Goal: Task Accomplishment & Management: Complete application form

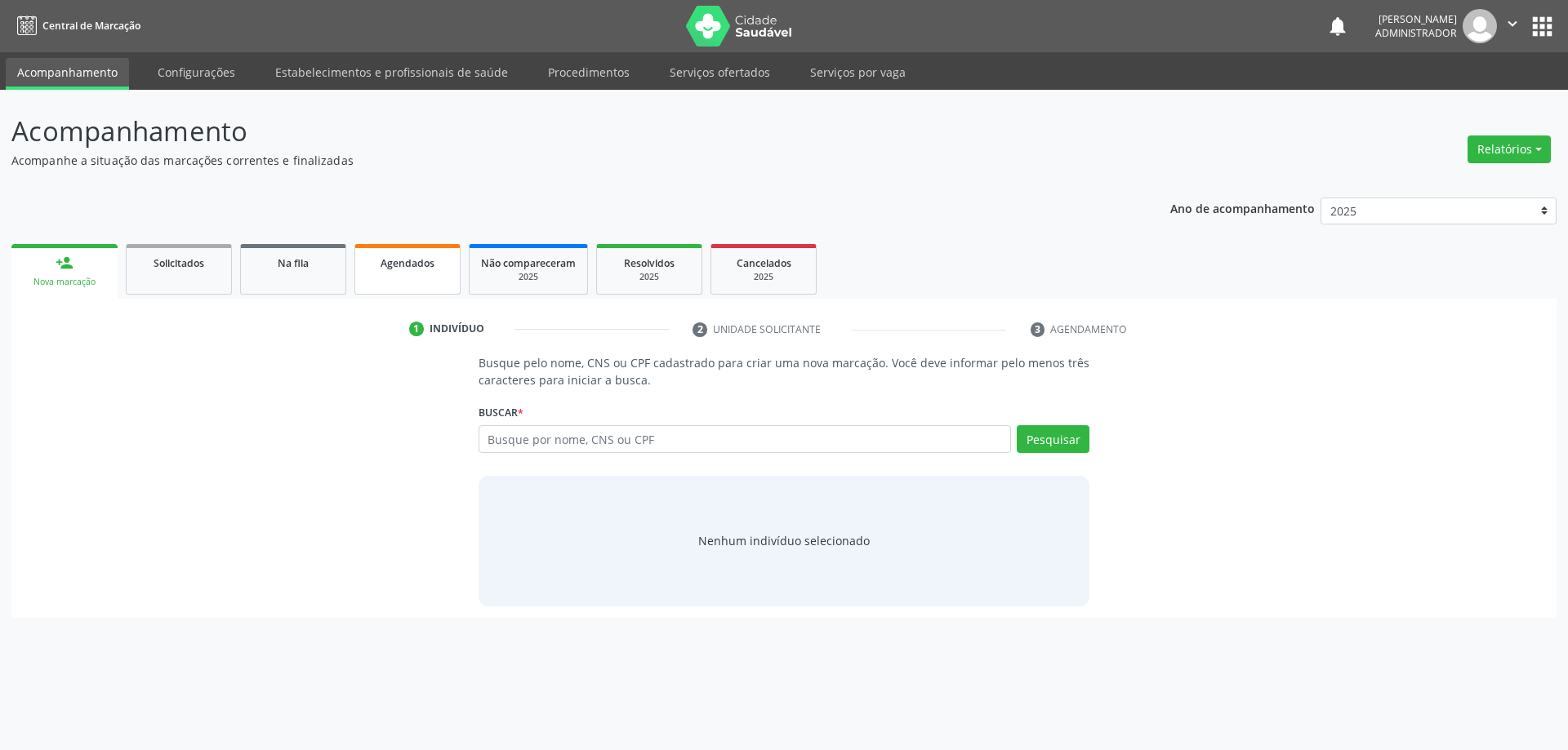
click at [423, 259] on span "Agendados" at bounding box center [408, 263] width 54 height 14
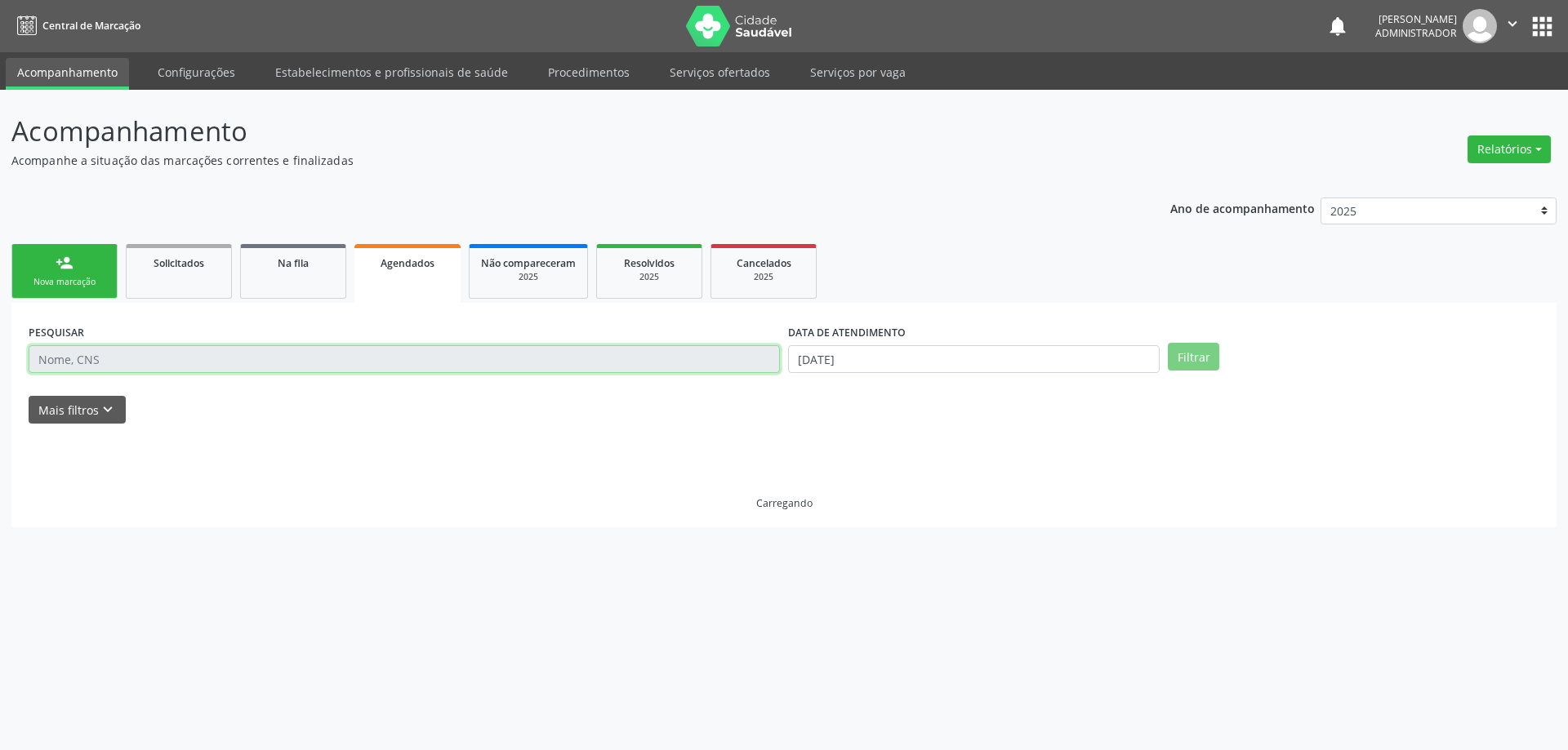
click at [449, 365] on input "text" at bounding box center [404, 359] width 751 height 28
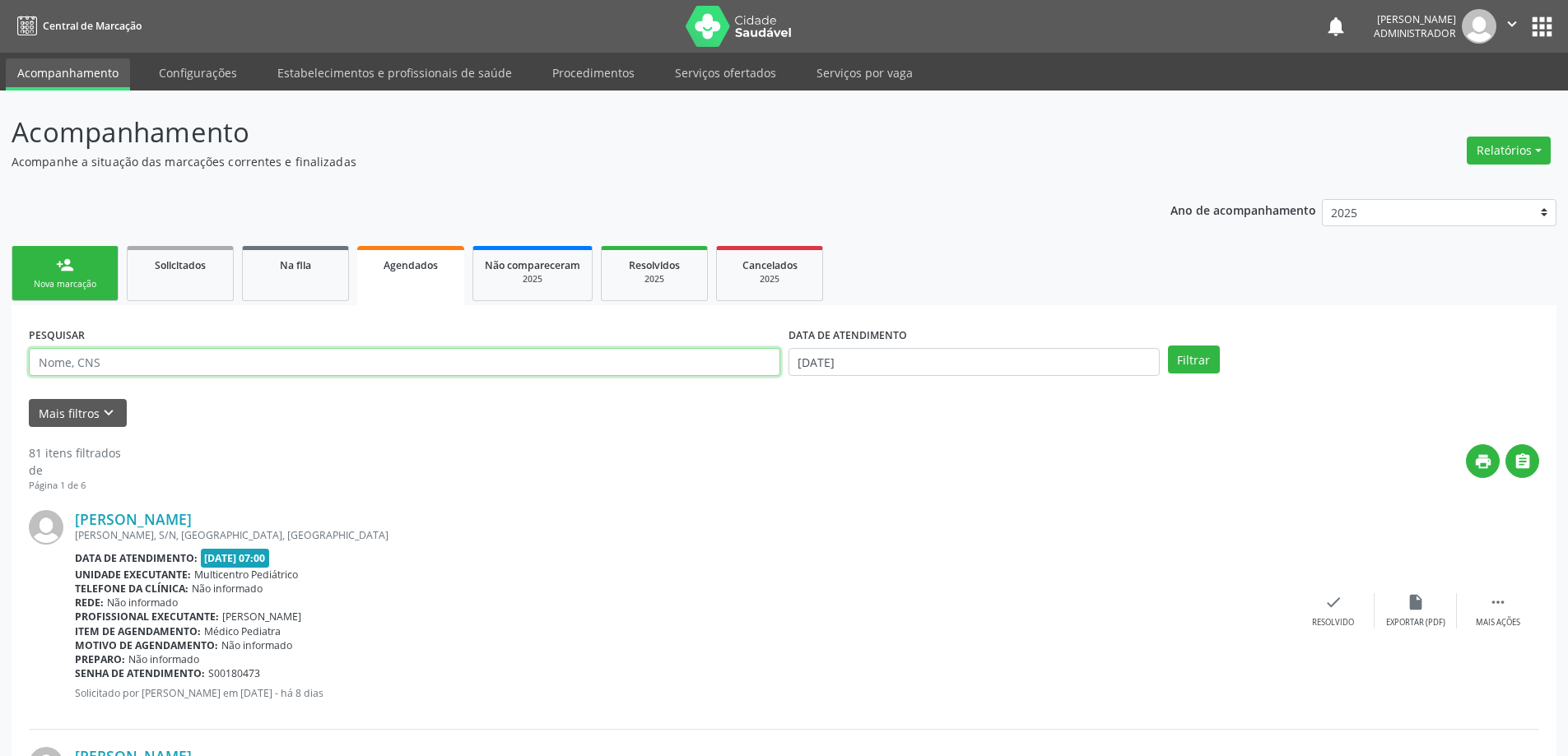
click at [452, 368] on input "text" at bounding box center [404, 361] width 751 height 28
click at [454, 362] on input "text" at bounding box center [404, 361] width 751 height 28
type input "708409727570166"
click at [1015, 351] on input "[DATE]" at bounding box center [974, 361] width 371 height 28
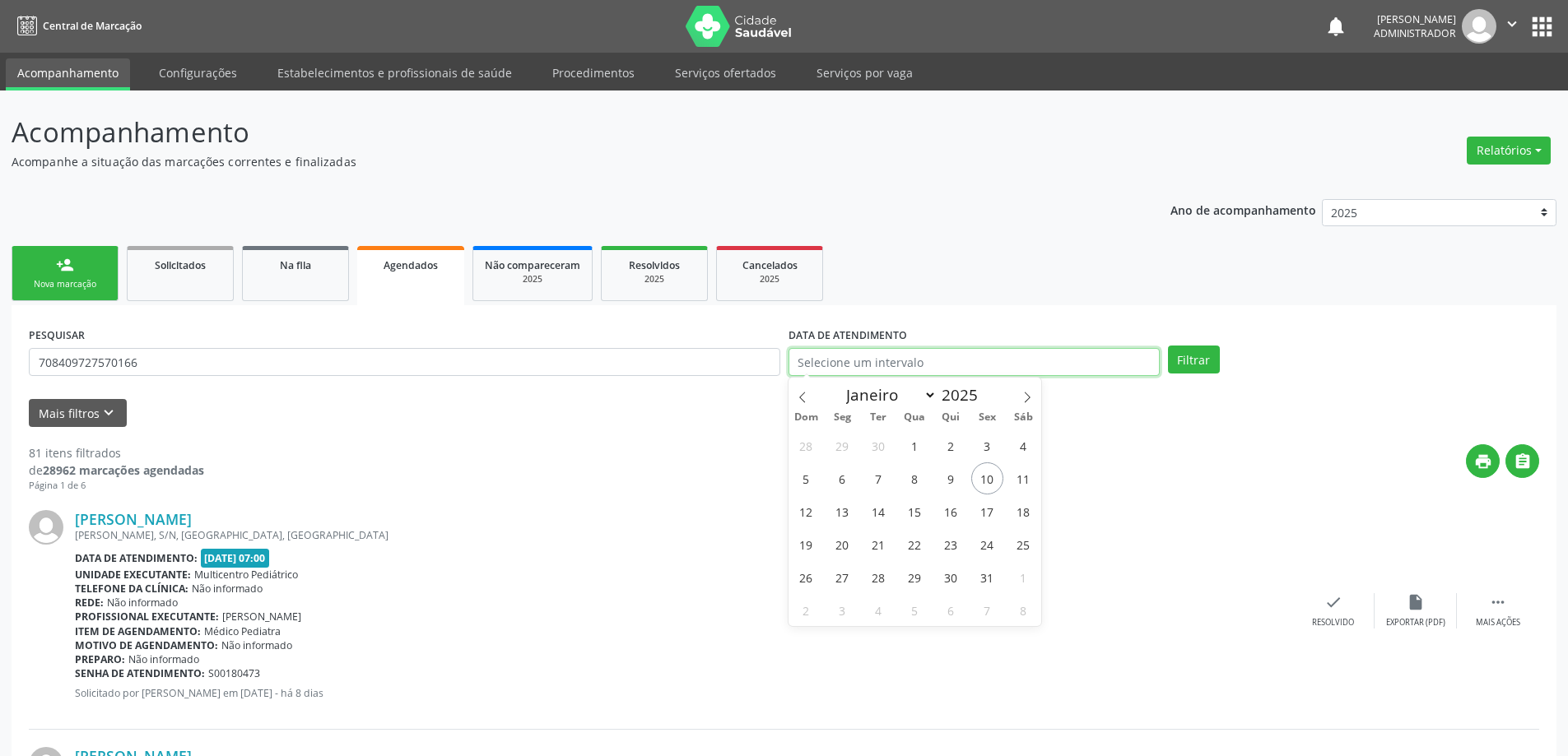
click at [1168, 346] on button "Filtrar" at bounding box center [1194, 359] width 52 height 28
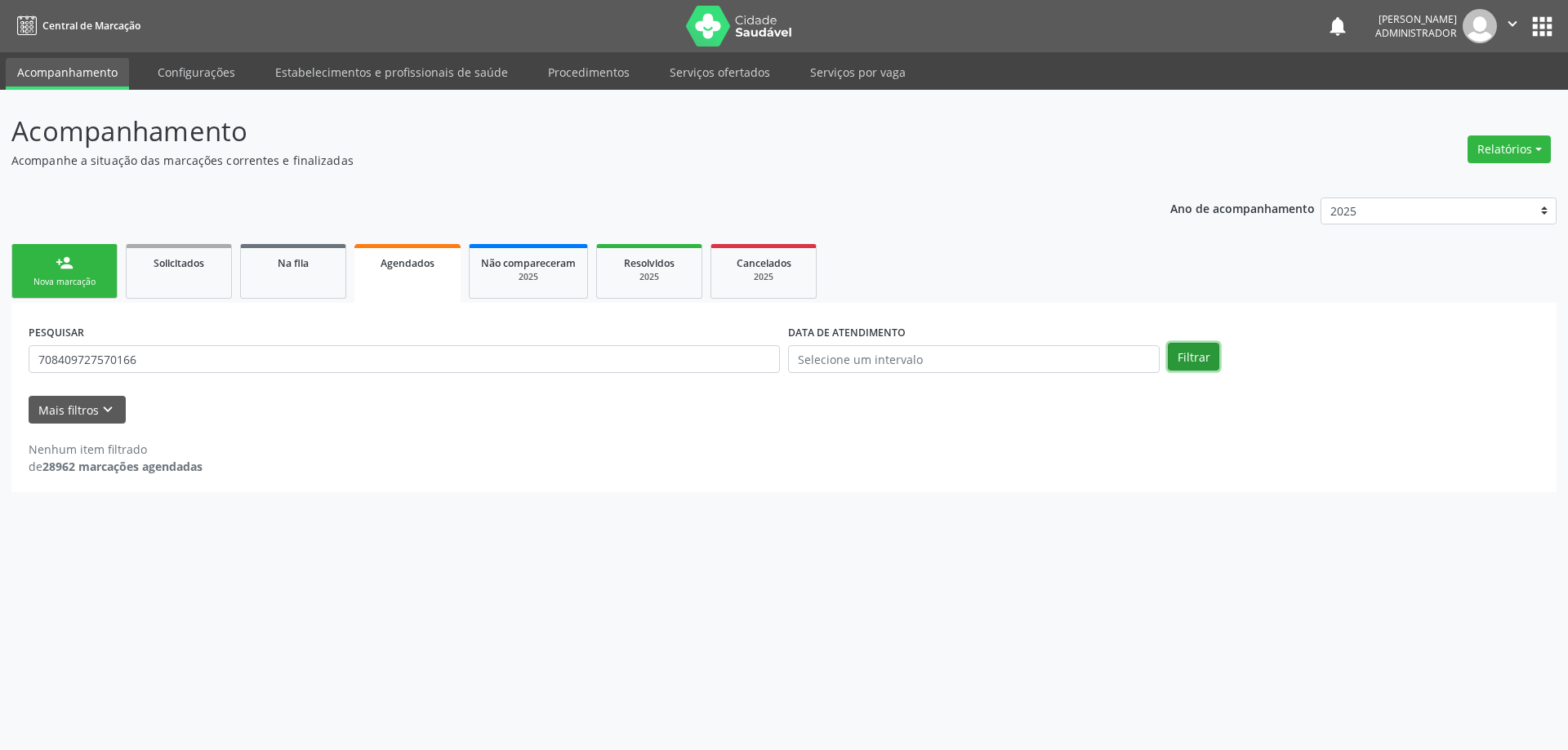
click at [1195, 361] on button "Filtrar" at bounding box center [1193, 357] width 51 height 28
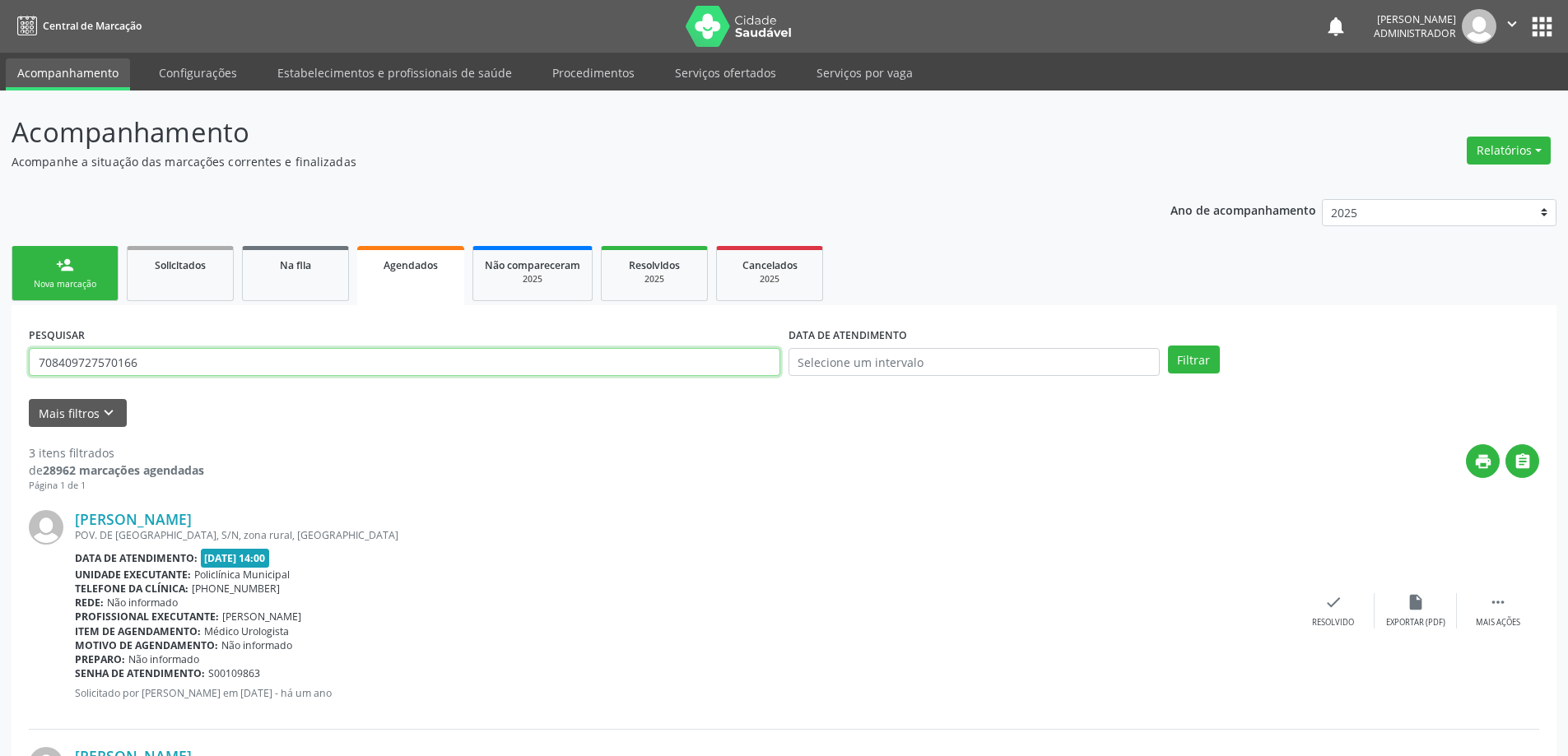
click at [209, 361] on input "708409727570166" at bounding box center [404, 361] width 751 height 28
drag, startPoint x: 216, startPoint y: 362, endPoint x: 0, endPoint y: 415, distance: 222.4
click at [0, 416] on div "Acompanhamento Acompanhe a situação das marcações correntes e finalizadas Relat…" at bounding box center [784, 662] width 1568 height 1142
type input "700903990660094"
click at [1168, 346] on button "Filtrar" at bounding box center [1194, 359] width 52 height 28
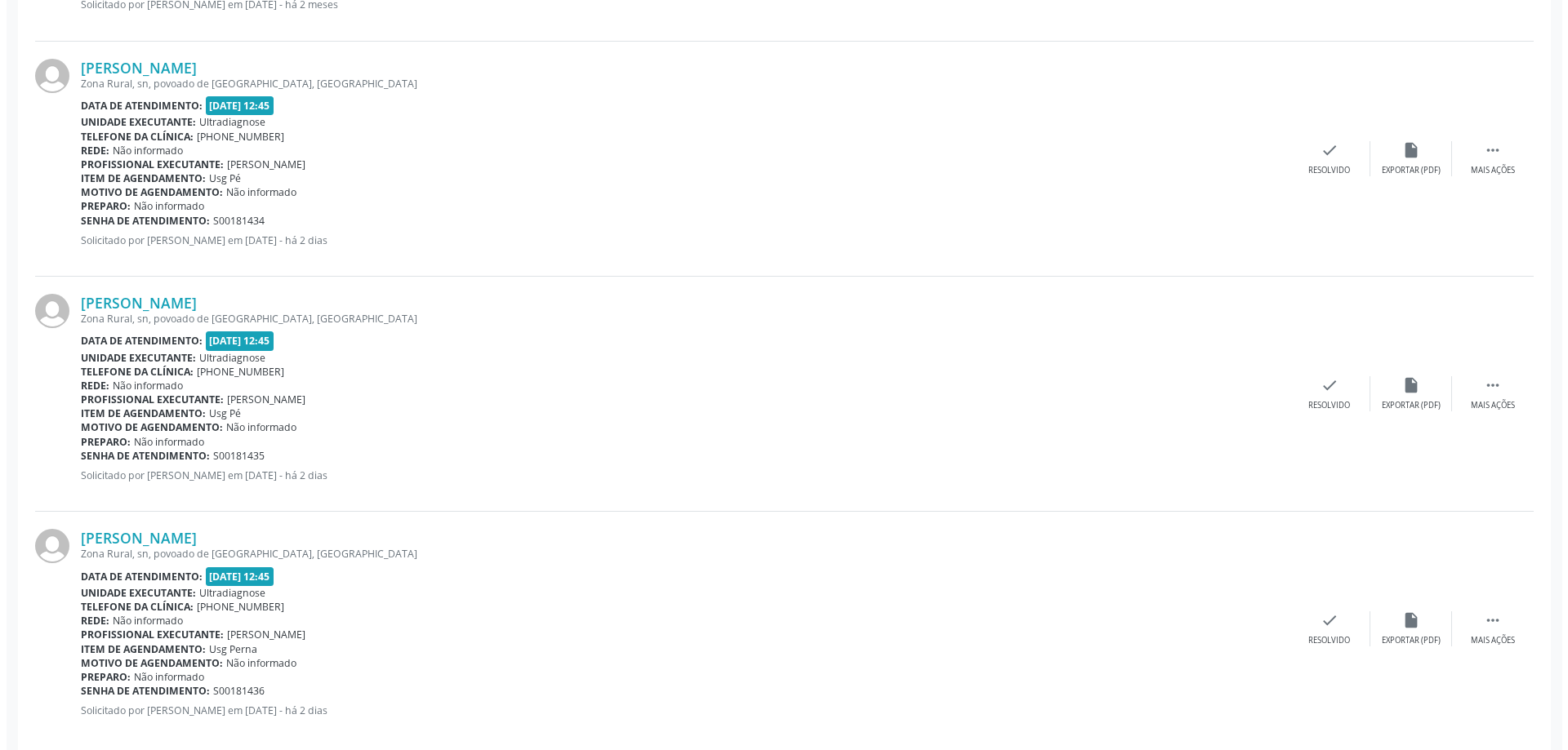
scroll to position [943, 0]
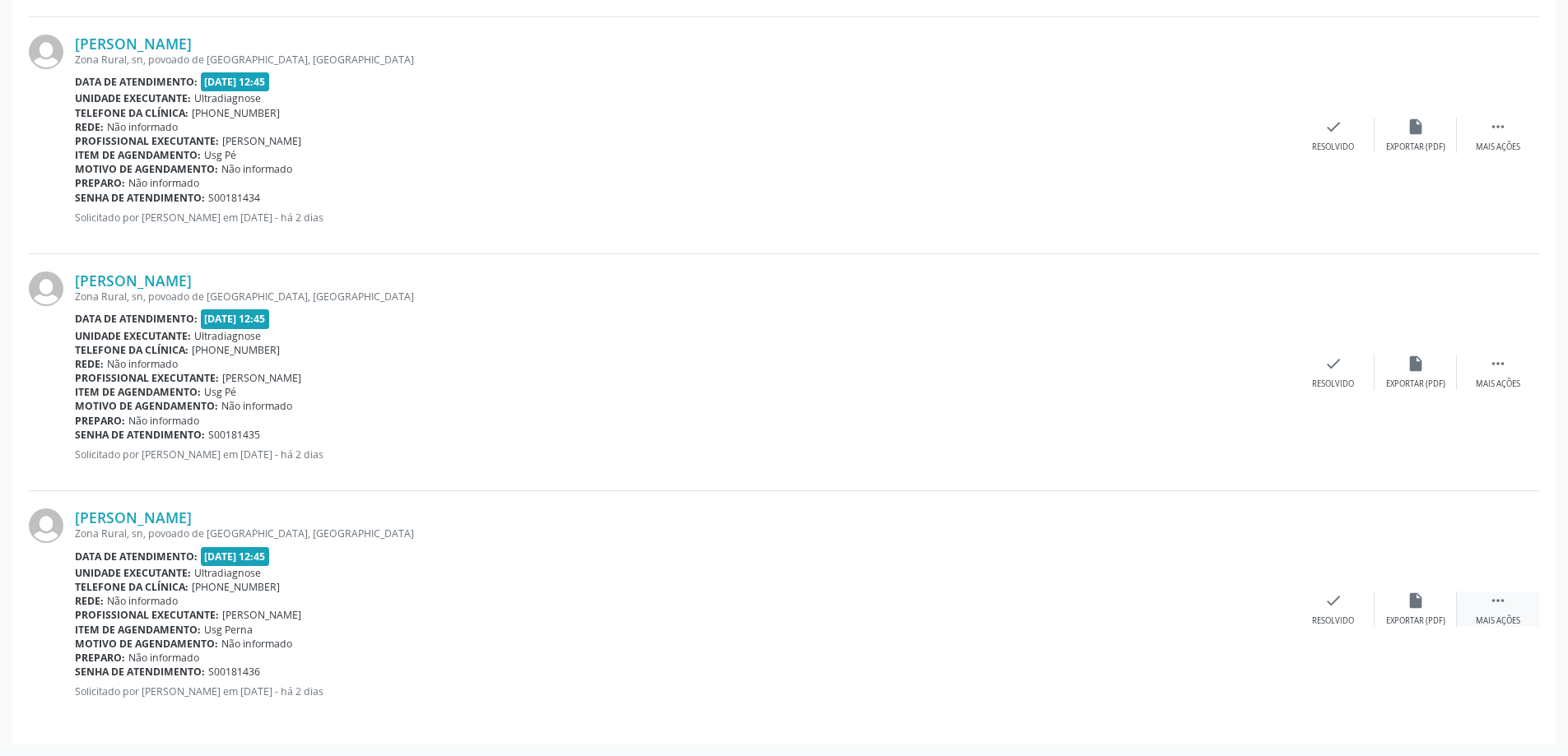
click at [1504, 613] on div " Mais ações" at bounding box center [1498, 609] width 82 height 35
click at [1243, 614] on div "cancel Cancelar" at bounding box center [1251, 609] width 82 height 35
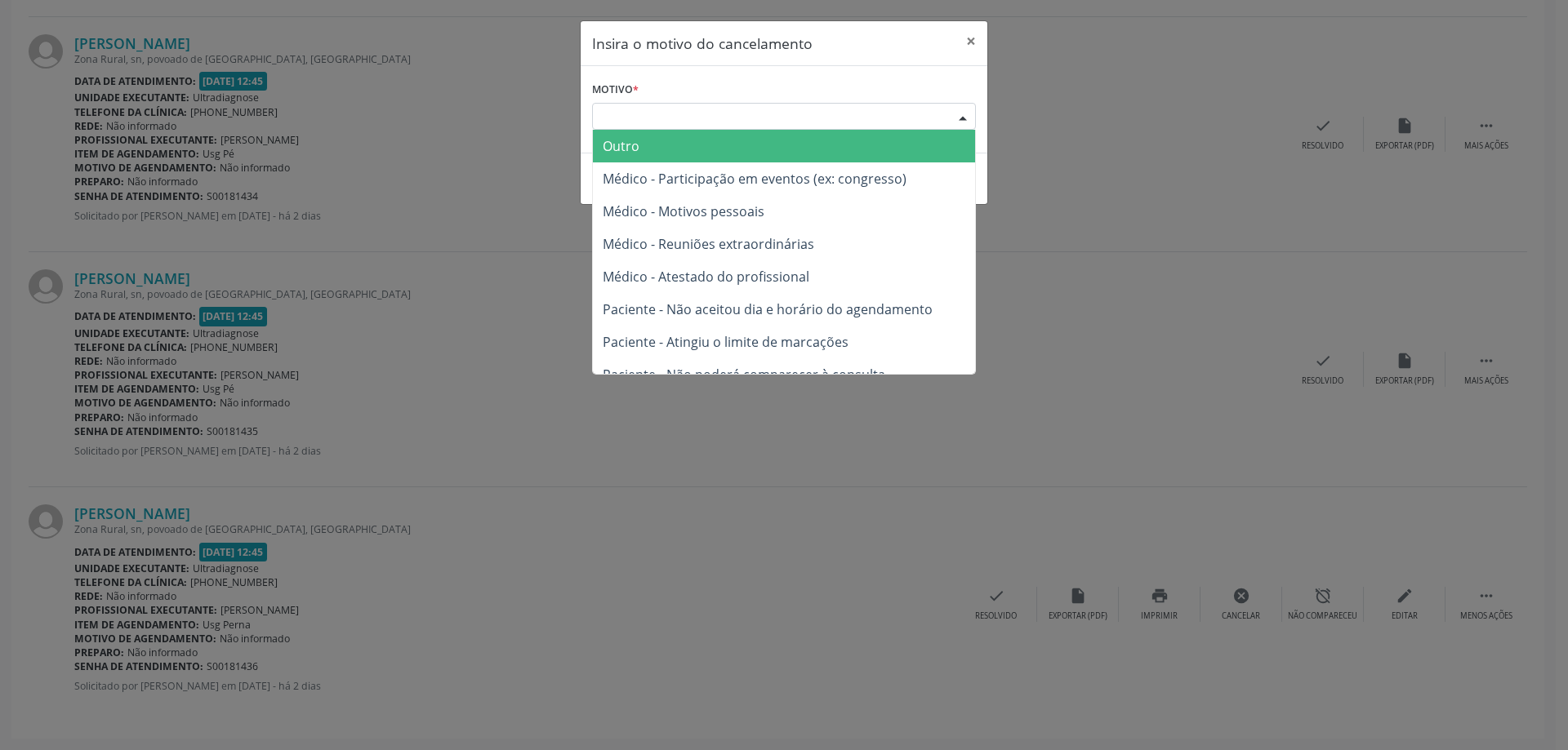
drag, startPoint x: 947, startPoint y: 116, endPoint x: 858, endPoint y: 118, distance: 89.0
click at [946, 118] on div "Escolha o motivo Outro Médico - Participação em eventos (ex: congresso) Médico …" at bounding box center [783, 116] width 384 height 28
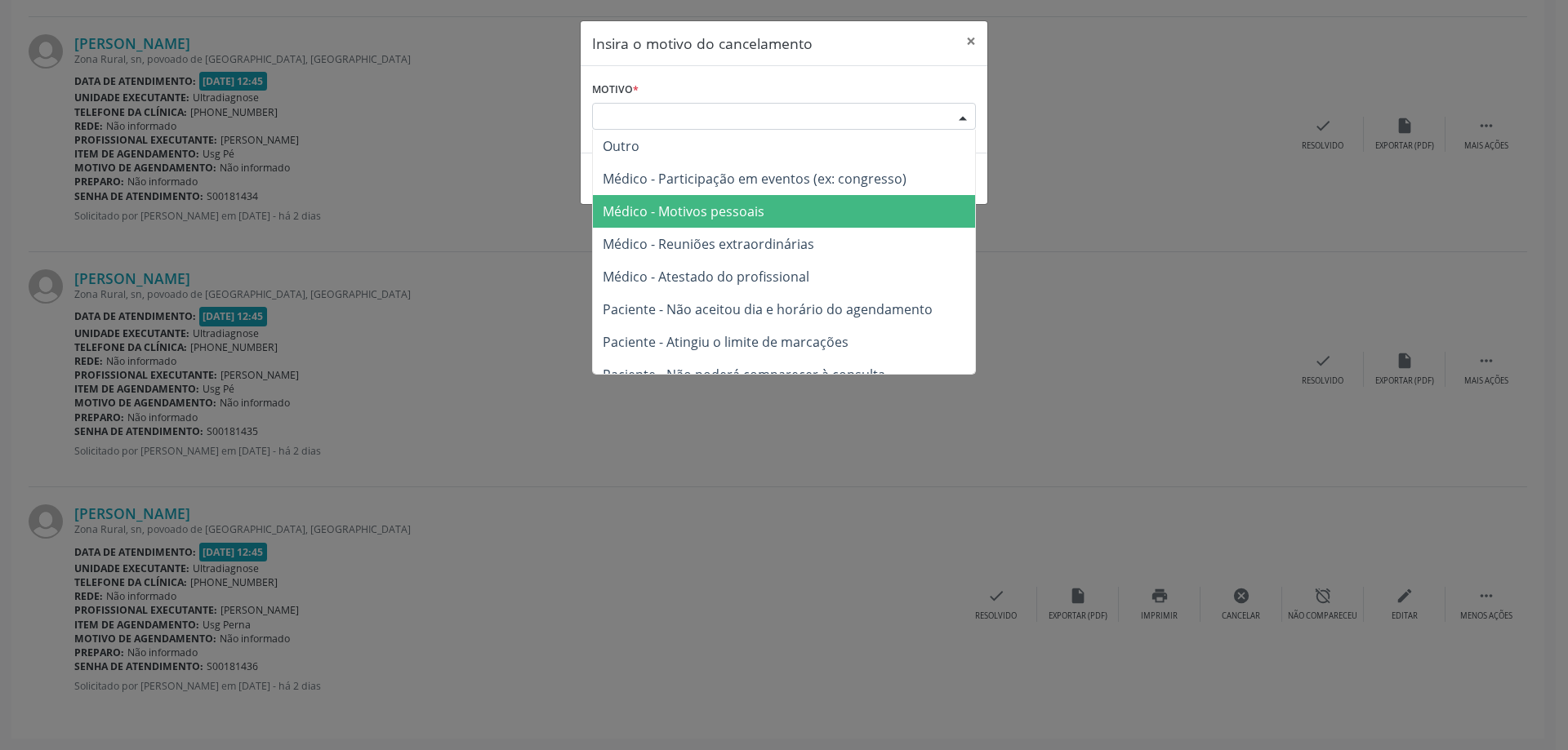
click at [638, 202] on span "Médico - Motivos pessoais" at bounding box center [682, 211] width 161 height 18
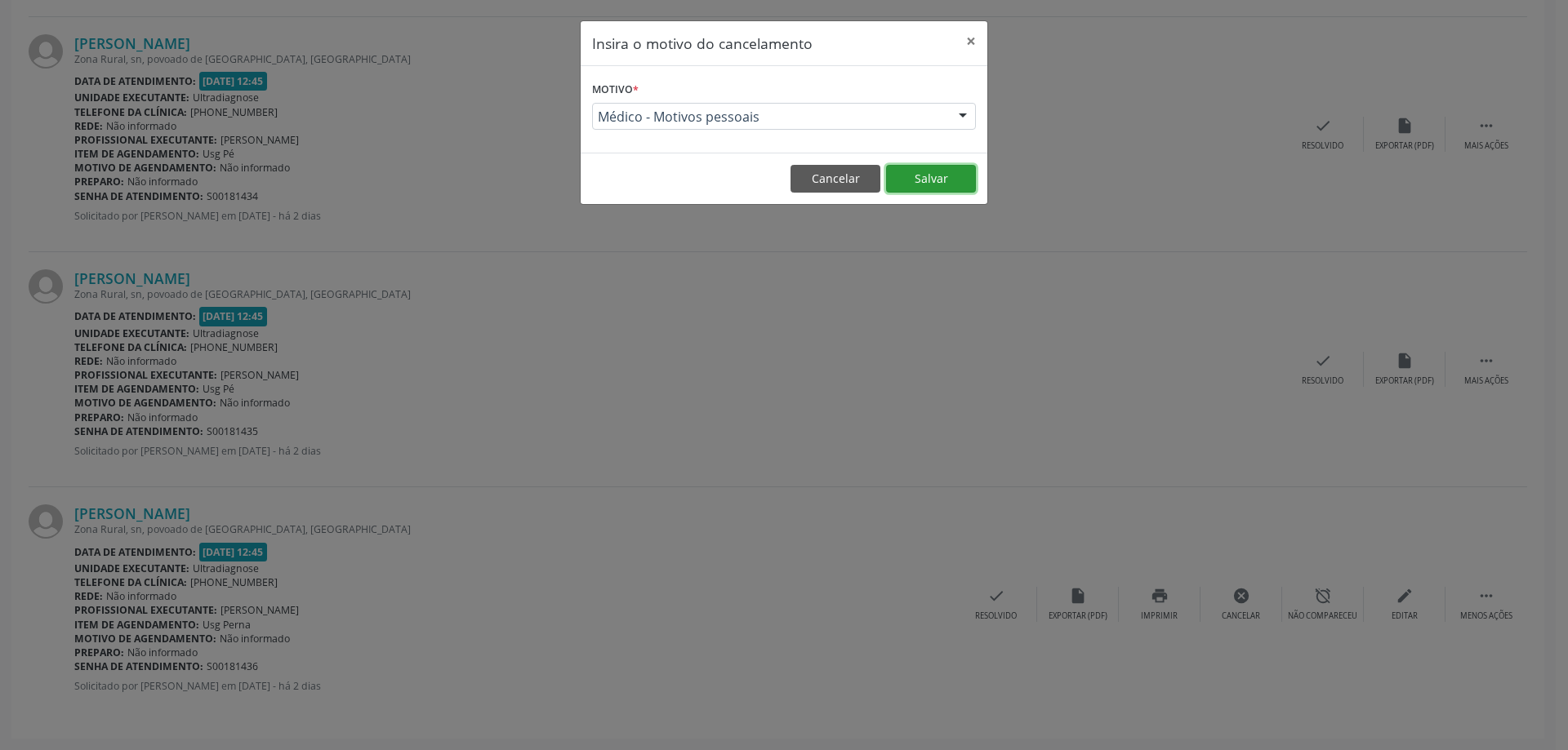
click at [918, 180] on button "Salvar" at bounding box center [930, 179] width 90 height 28
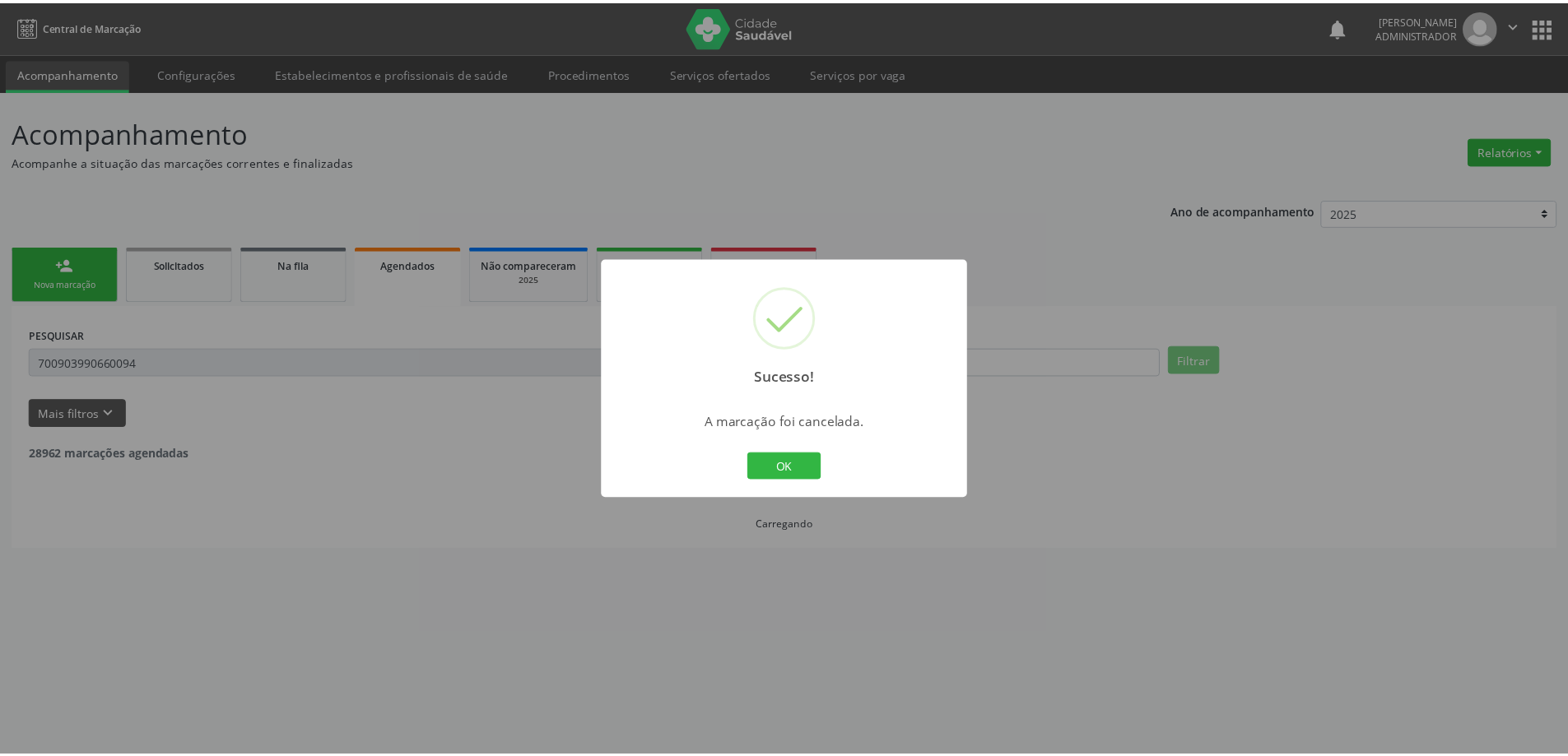
scroll to position [0, 0]
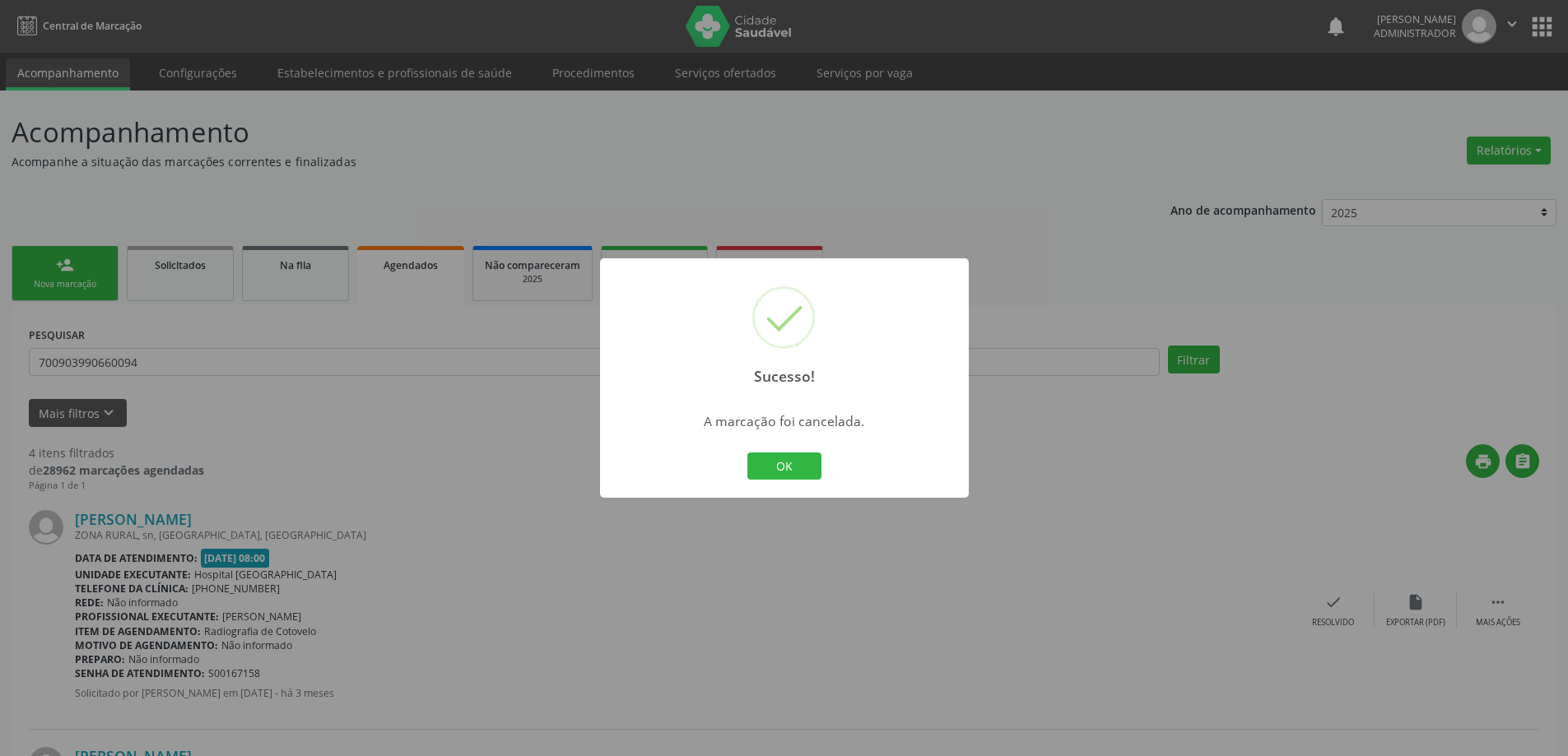
click at [67, 271] on div "Sucesso! × A marcação foi cancelada. OK Cancel" at bounding box center [784, 378] width 1568 height 756
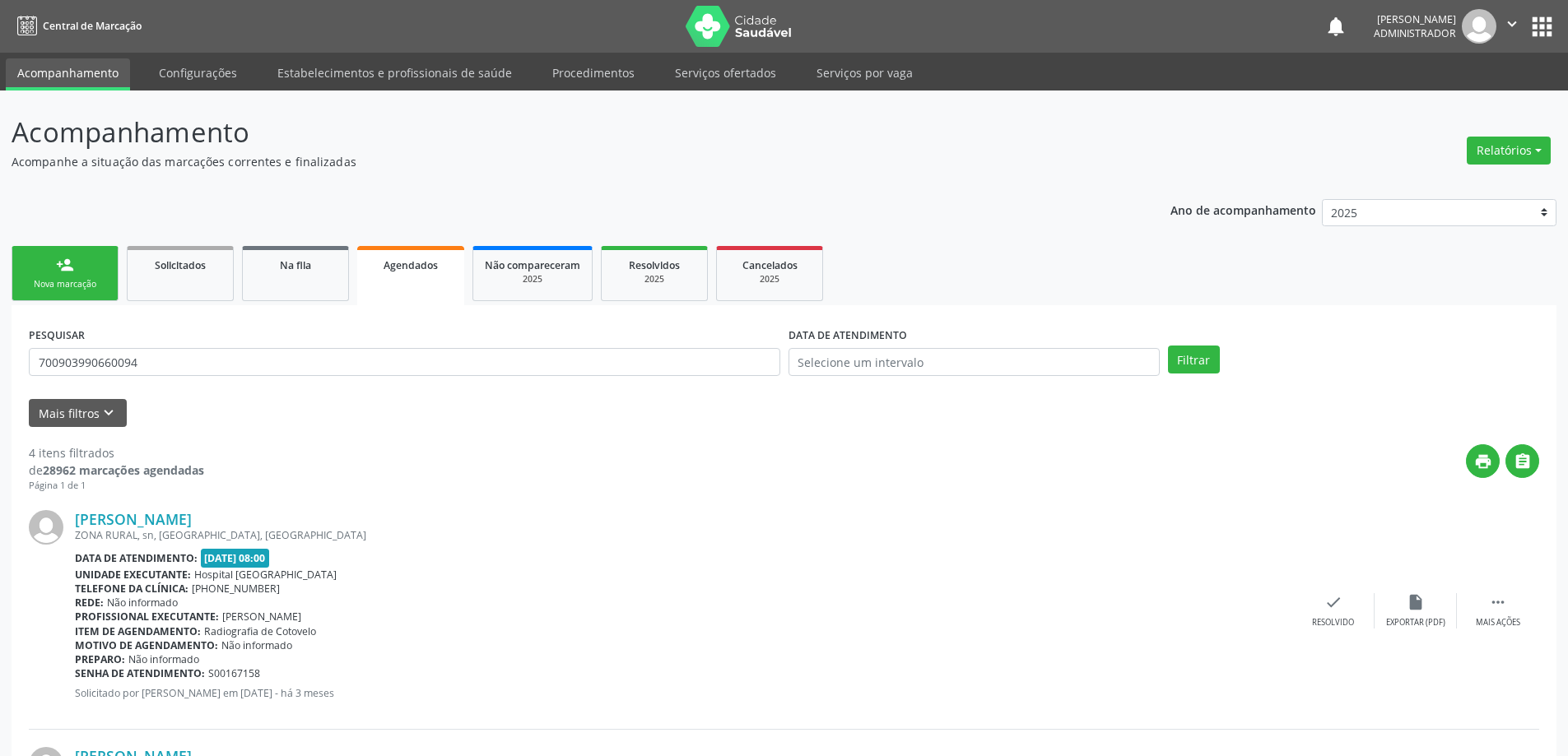
click at [76, 273] on link "person_add Nova marcação" at bounding box center [65, 274] width 107 height 56
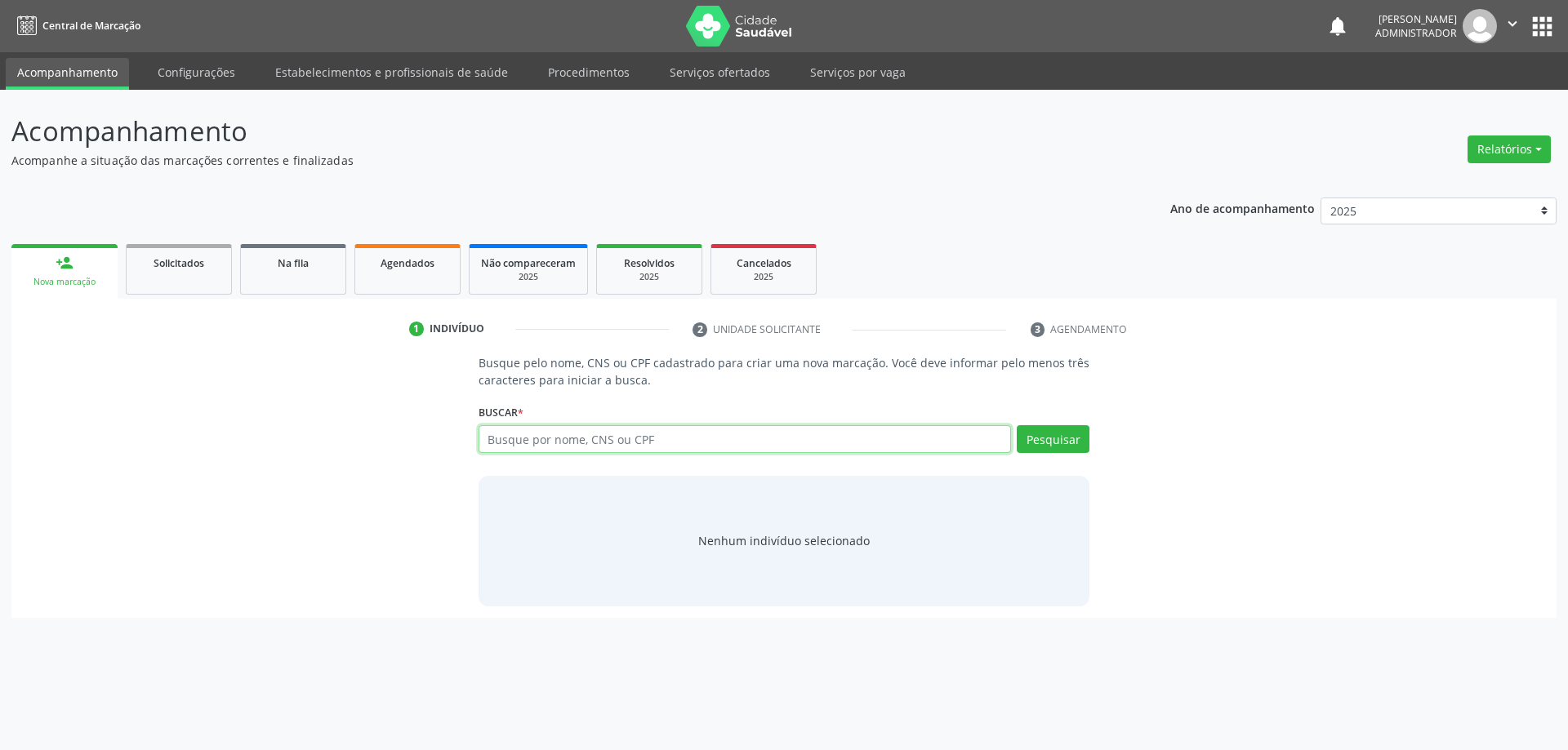
click at [538, 437] on input "text" at bounding box center [745, 439] width 534 height 28
type input "708409727570166"
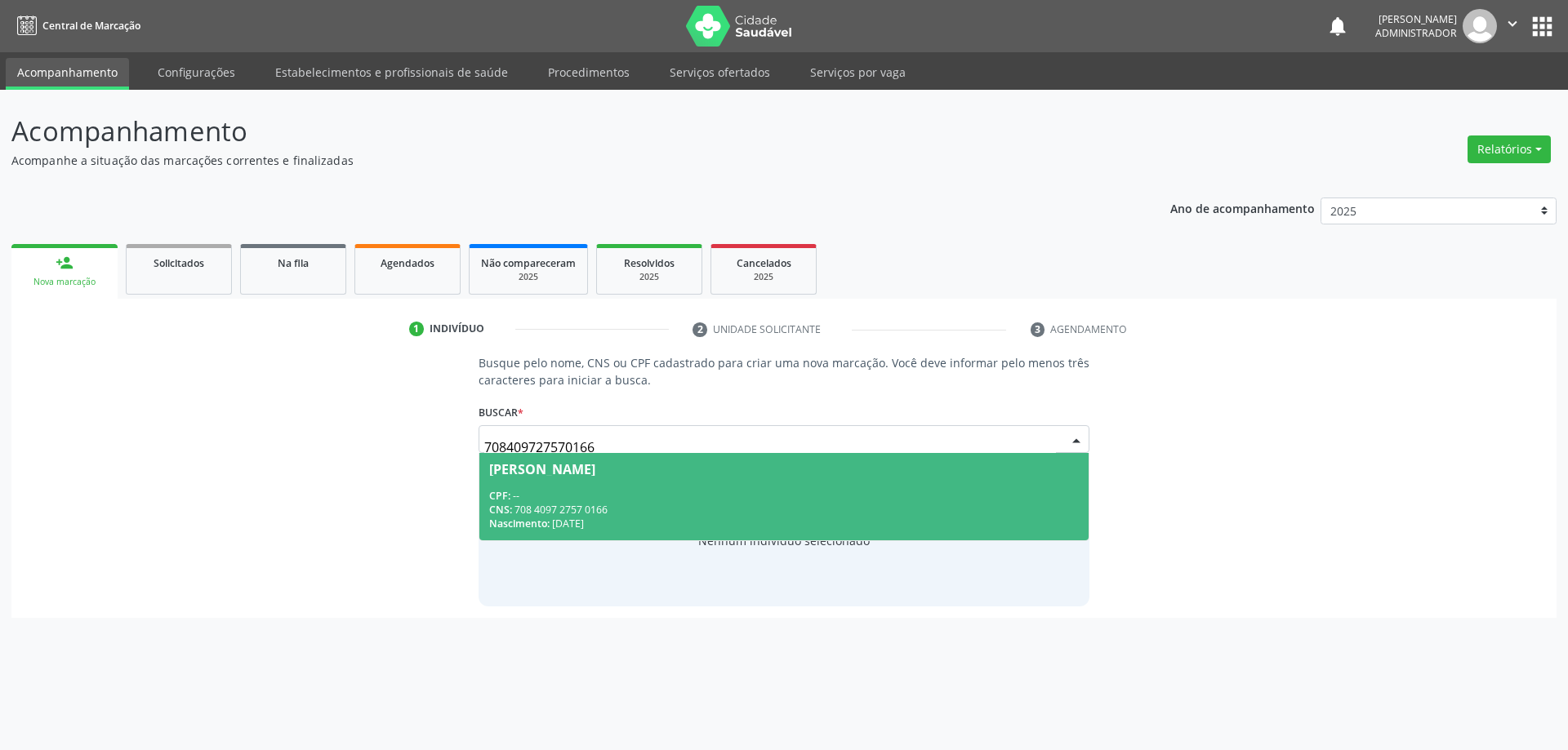
click at [572, 487] on span "[PERSON_NAME] CPF: -- CNS: 708 4097 2757 0166 Nascimento: [DATE]" at bounding box center [784, 497] width 610 height 87
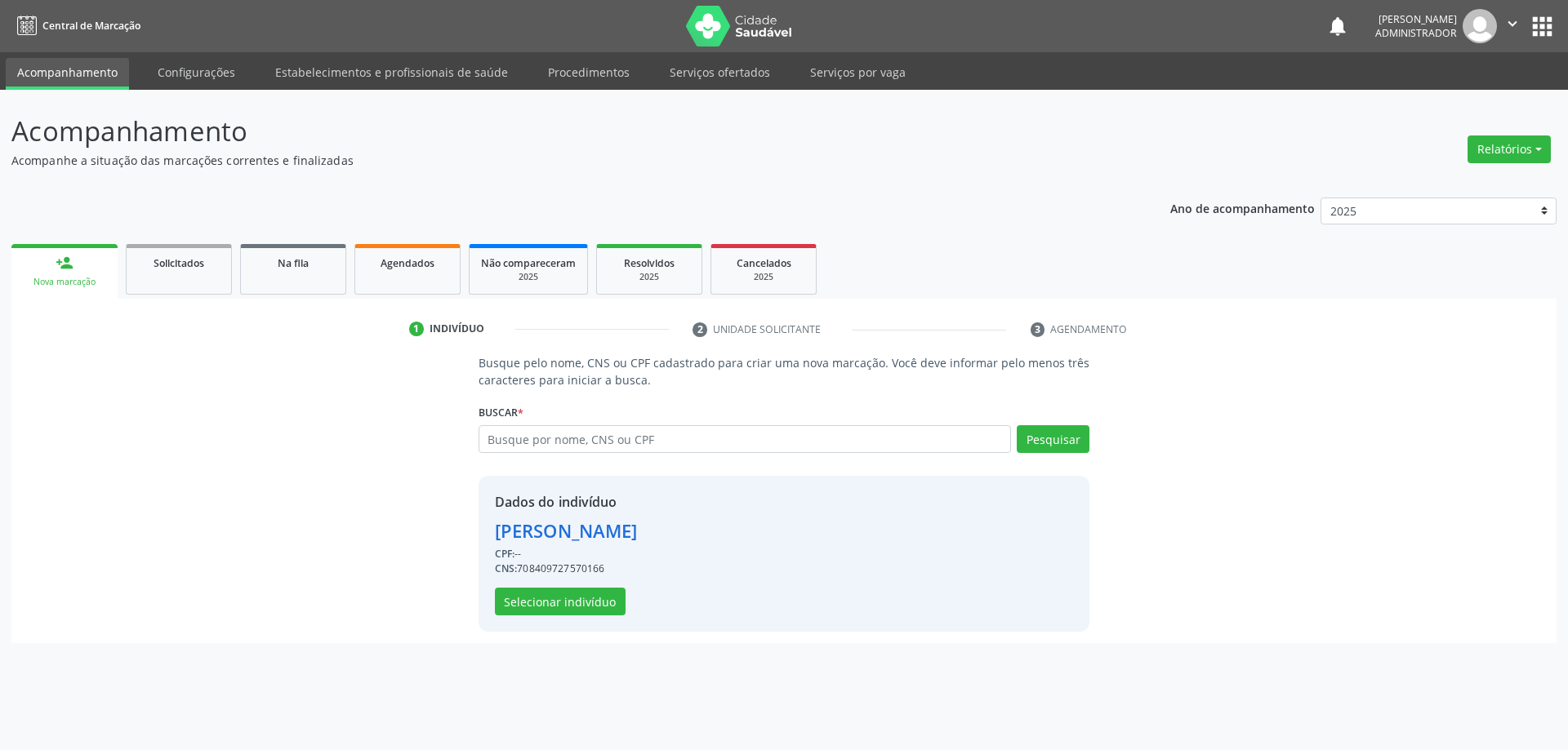
click at [624, 534] on div "[PERSON_NAME]" at bounding box center [566, 531] width 143 height 27
click at [595, 597] on button "Selecionar indivíduo" at bounding box center [560, 601] width 131 height 28
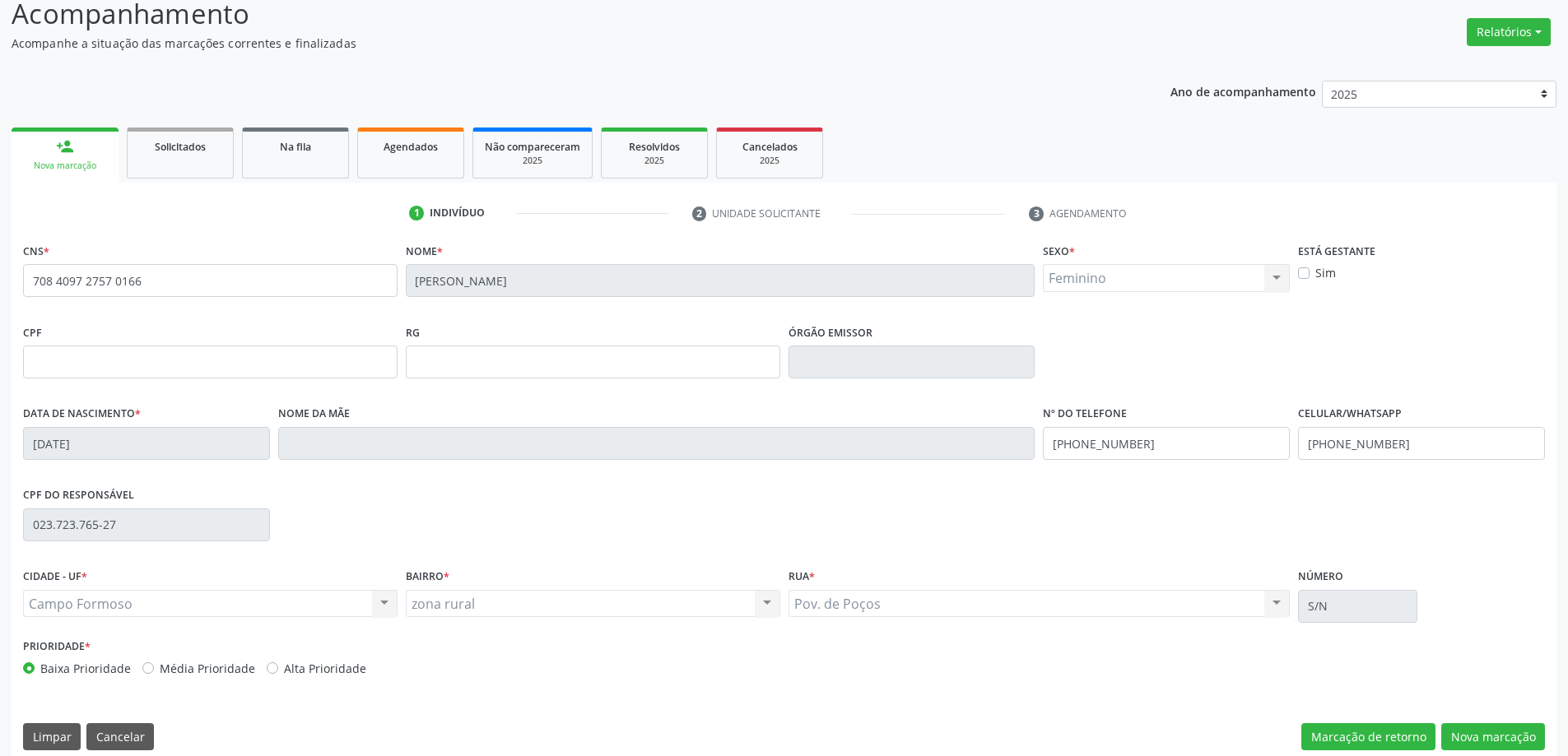
scroll to position [135, 0]
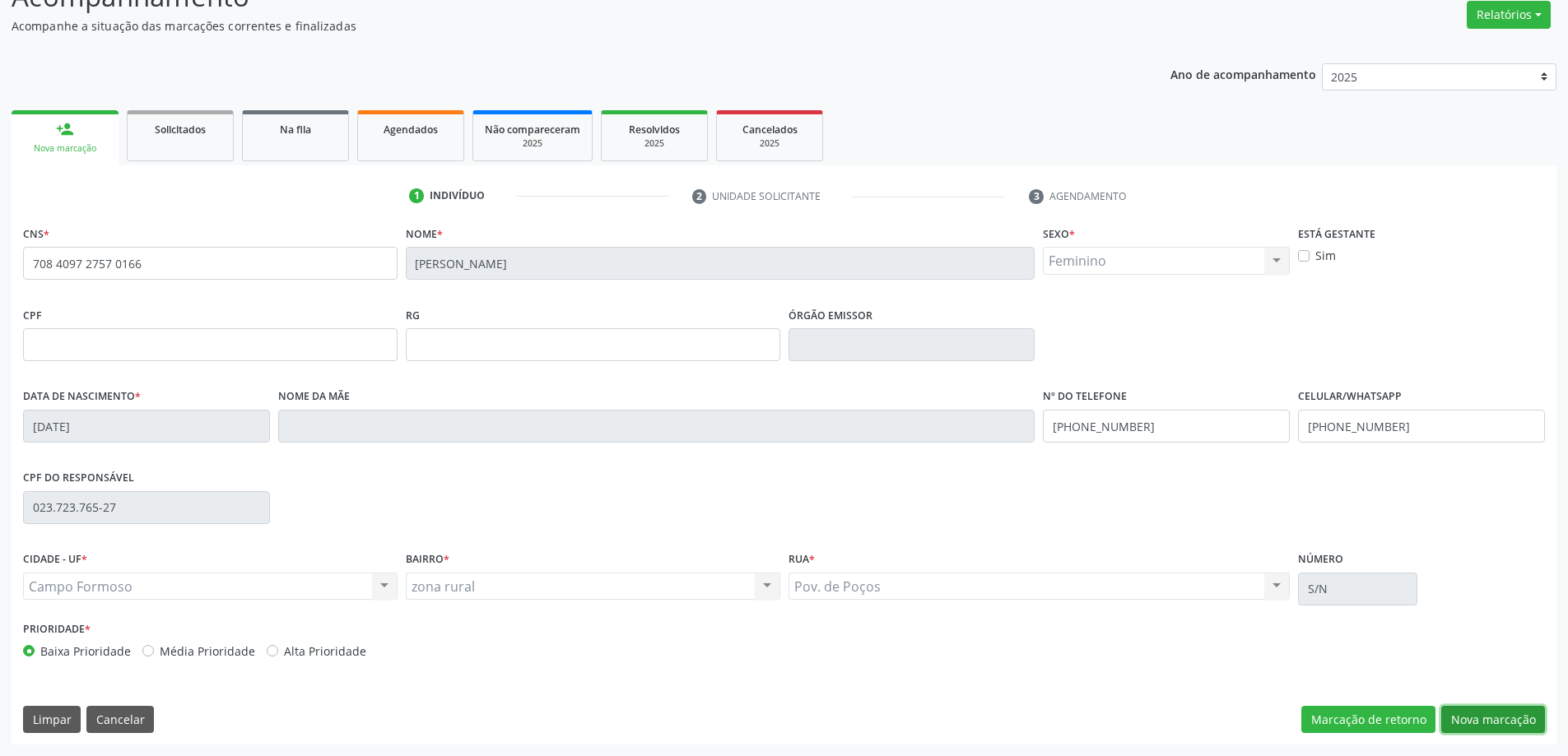
click at [1488, 720] on button "Nova marcação" at bounding box center [1493, 720] width 103 height 28
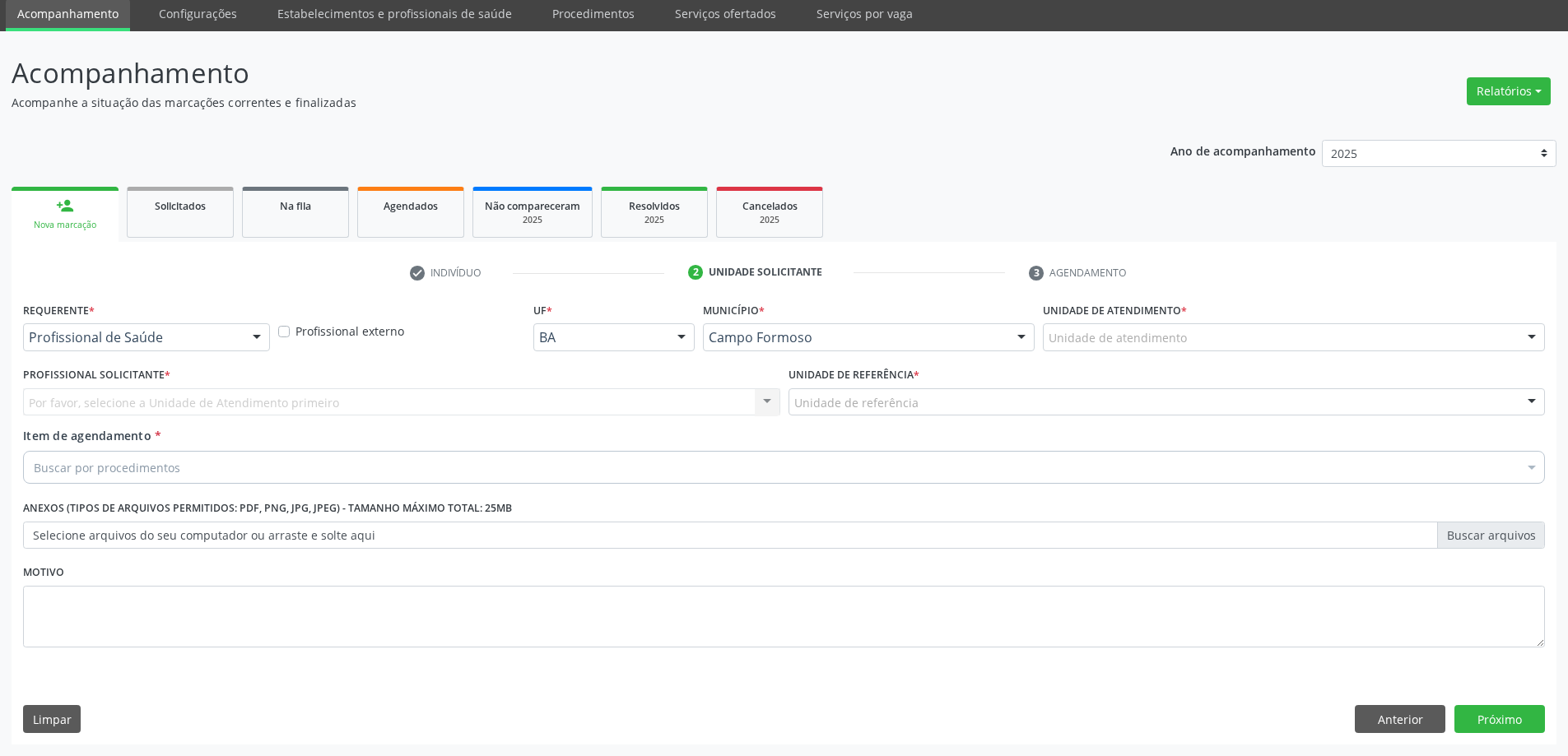
scroll to position [59, 0]
click at [169, 410] on div "Por favor, selecione a Unidade de Atendimento primeiro Nenhum resultado encontr…" at bounding box center [402, 402] width 757 height 28
click at [145, 364] on span "Profissional de Saúde" at bounding box center [104, 367] width 140 height 19
click at [119, 407] on div "Por favor, selecione a Unidade de Atendimento primeiro Nenhum resultado encontr…" at bounding box center [402, 402] width 757 height 28
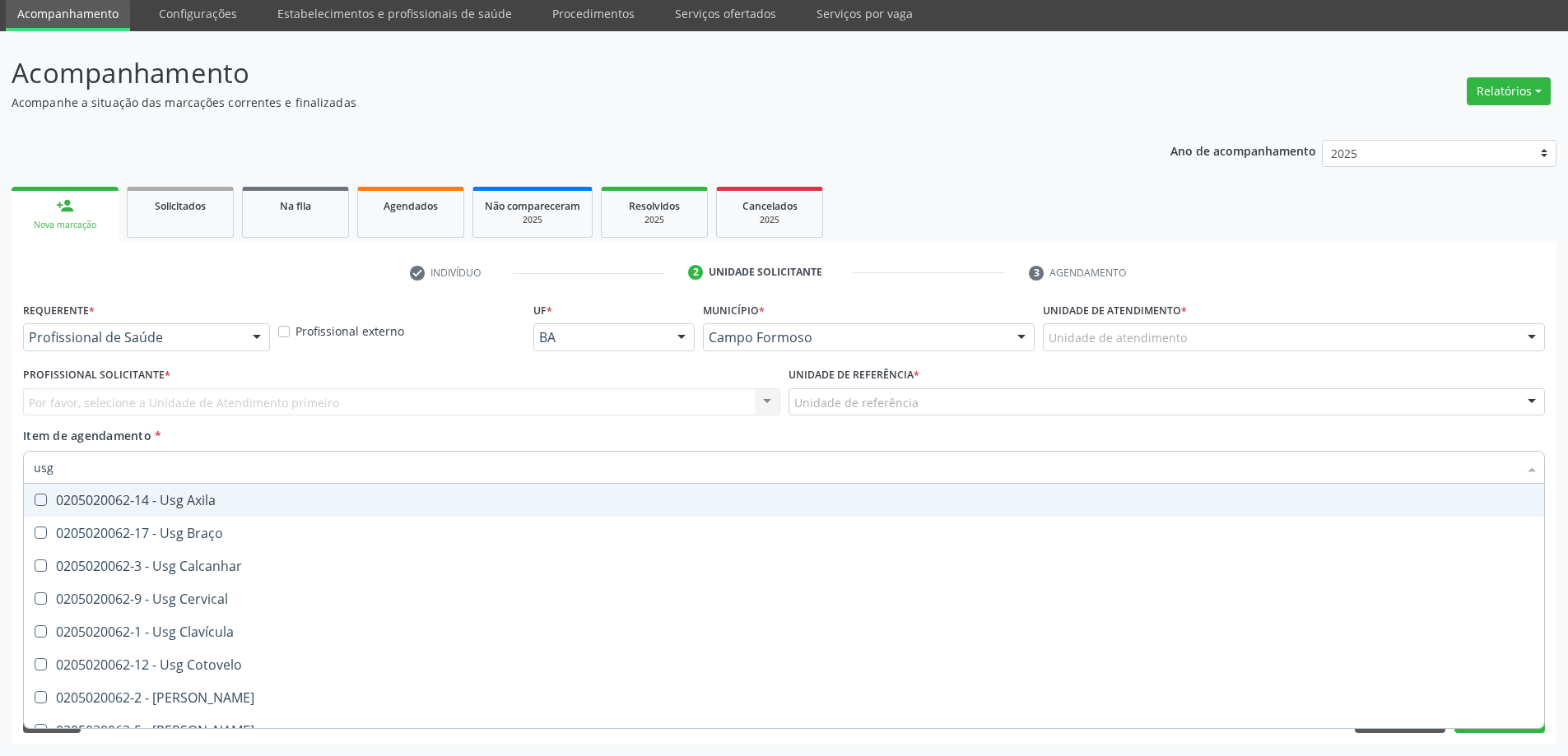
type input "usg p"
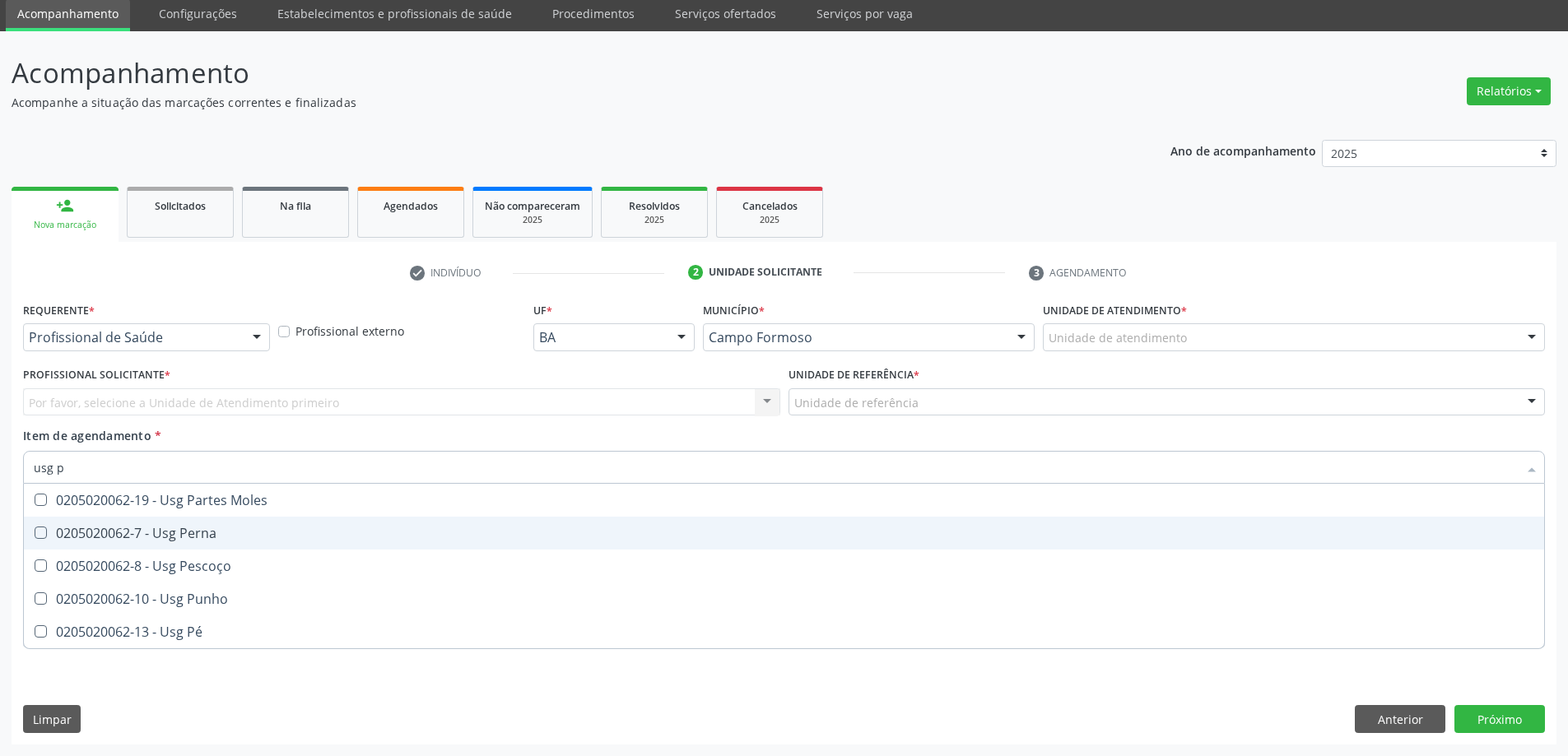
click at [215, 532] on div "0205020062-7 - Usg Perna" at bounding box center [784, 534] width 1501 height 14
checkbox Perna "true"
click at [1521, 726] on div "Requerente * Profissional de Saúde Profissional de Saúde Paciente Nenhum result…" at bounding box center [784, 521] width 1545 height 447
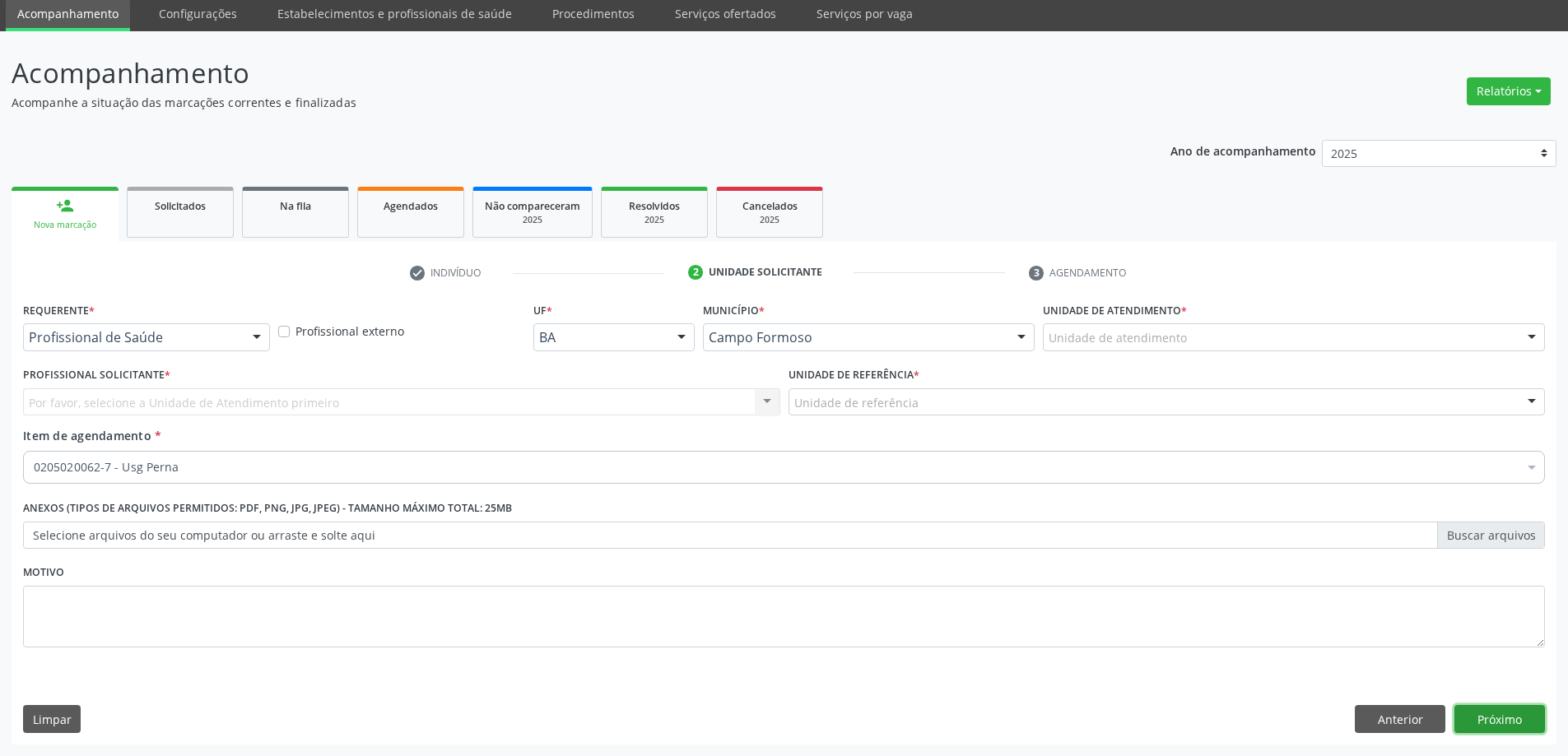
click at [1488, 716] on button "Próximo" at bounding box center [1499, 719] width 91 height 28
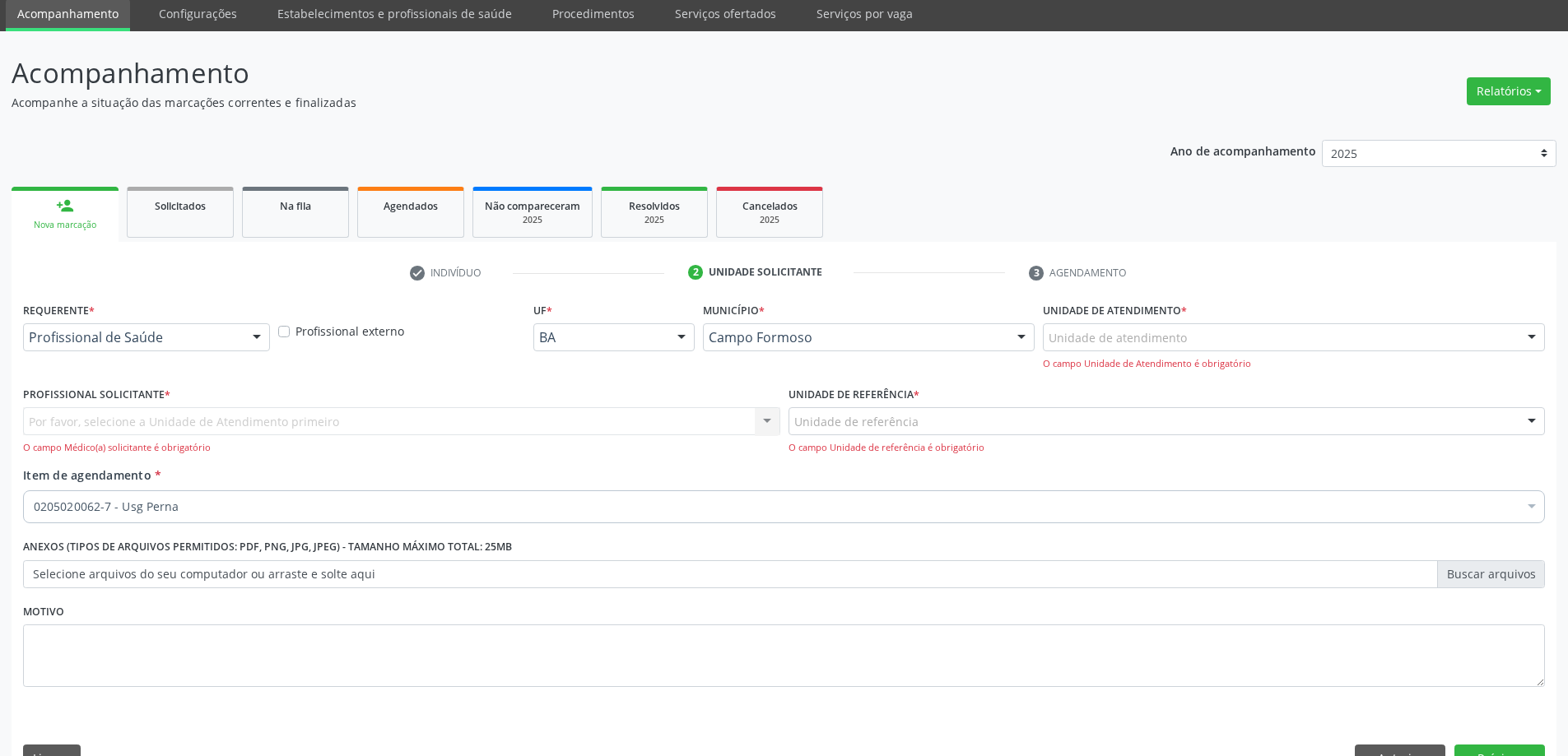
click at [1185, 336] on div "Unidade de atendimento" at bounding box center [1293, 337] width 502 height 28
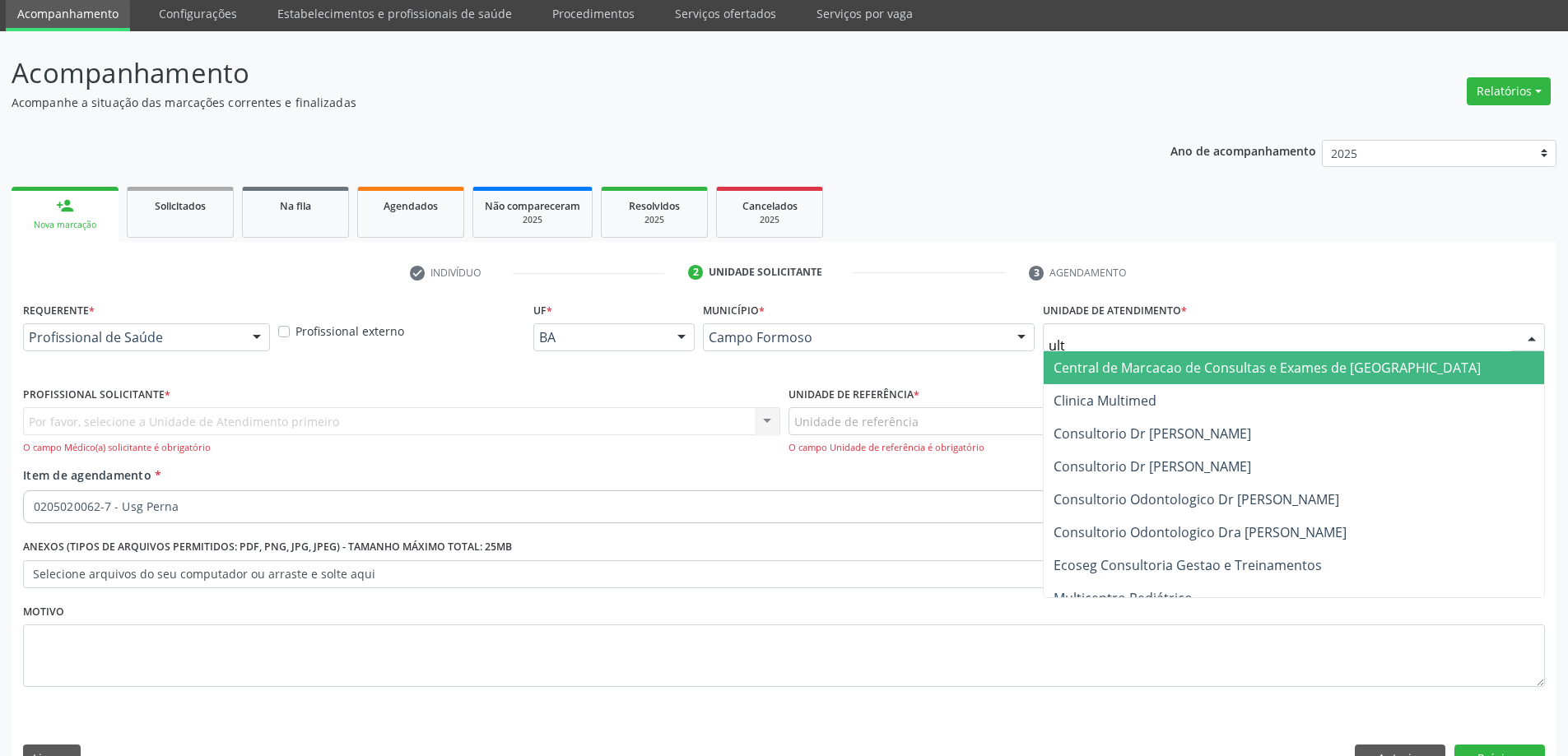
type input "ultr"
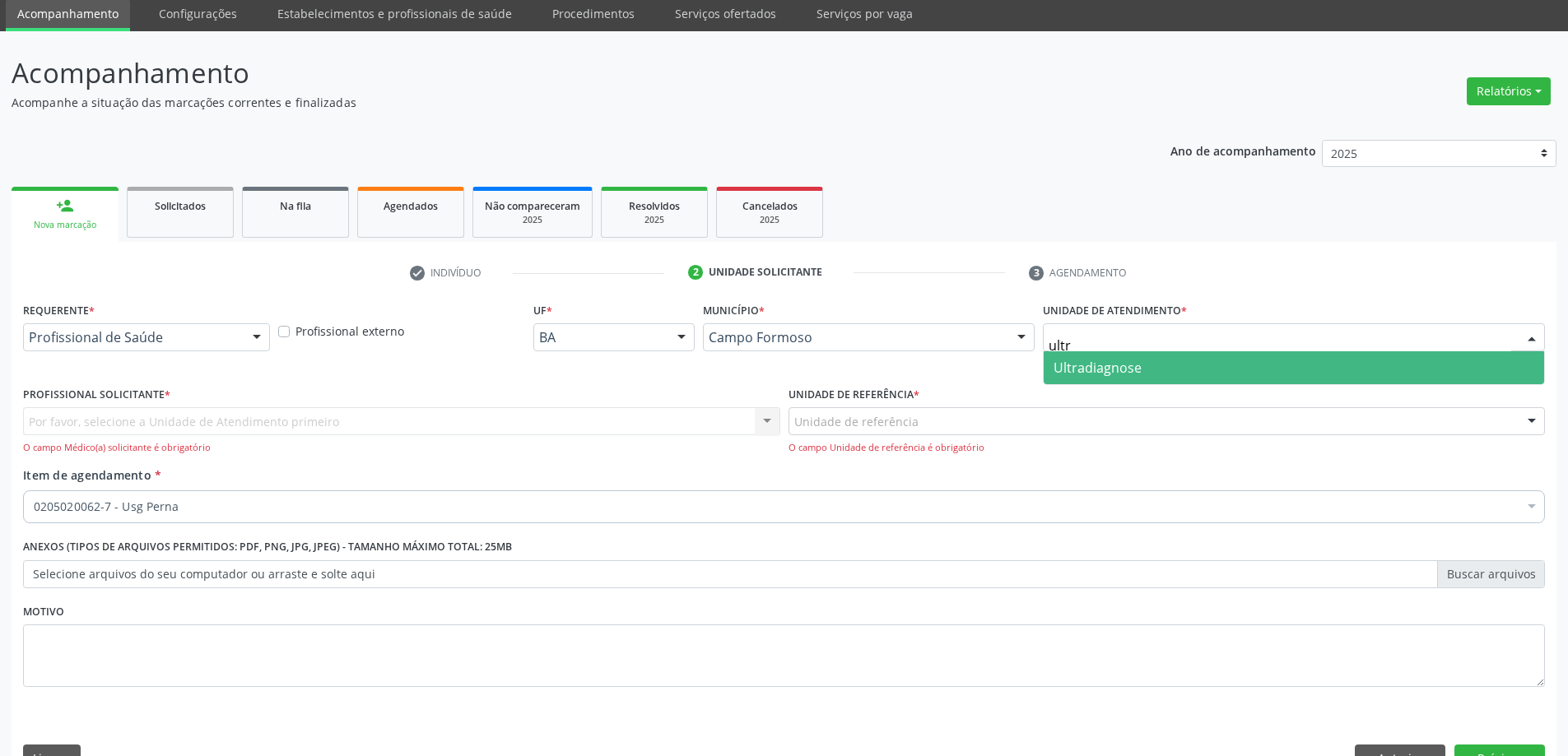
click at [1210, 363] on span "Ultradiagnose" at bounding box center [1294, 368] width 501 height 33
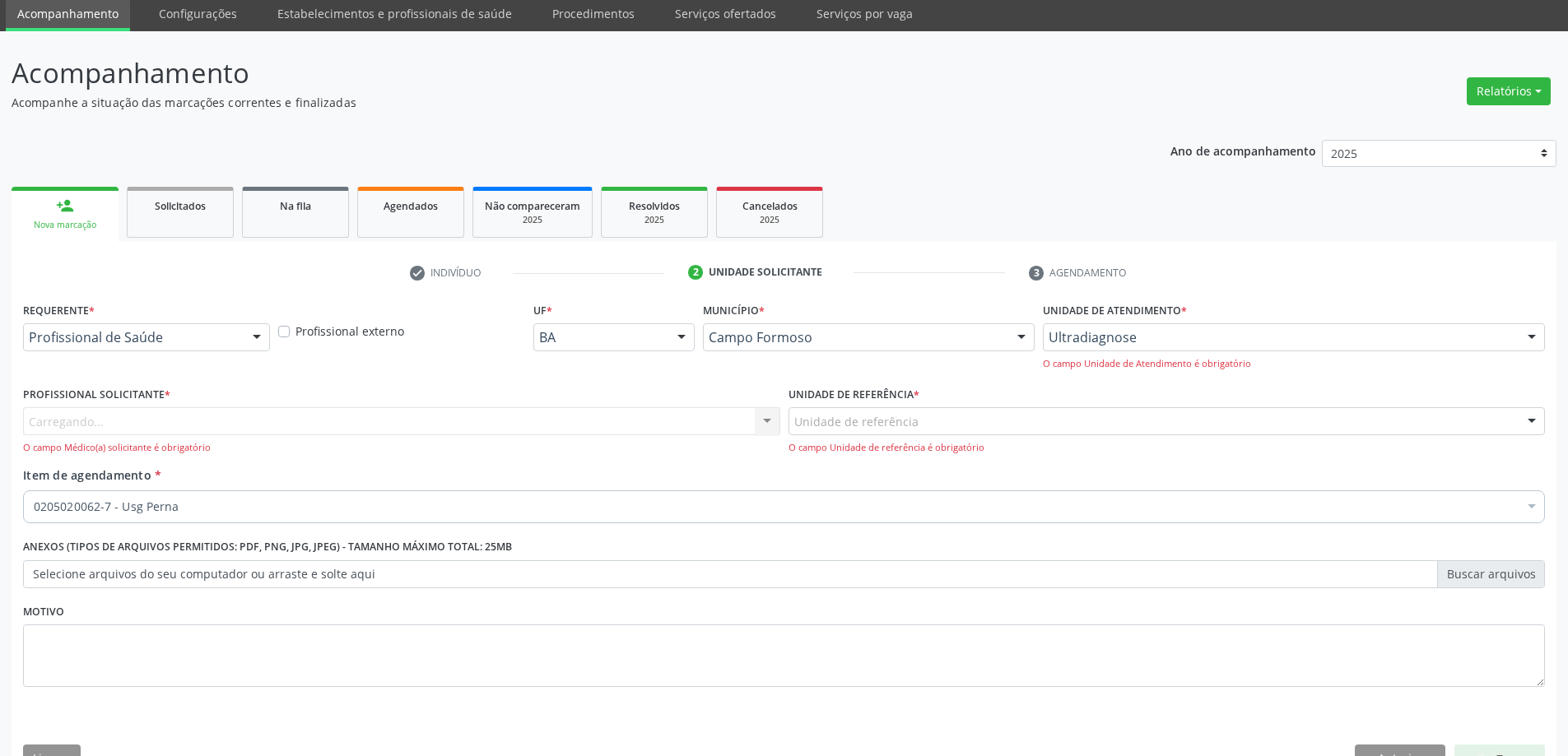
click at [1106, 426] on div "Unidade de referência" at bounding box center [1166, 421] width 757 height 28
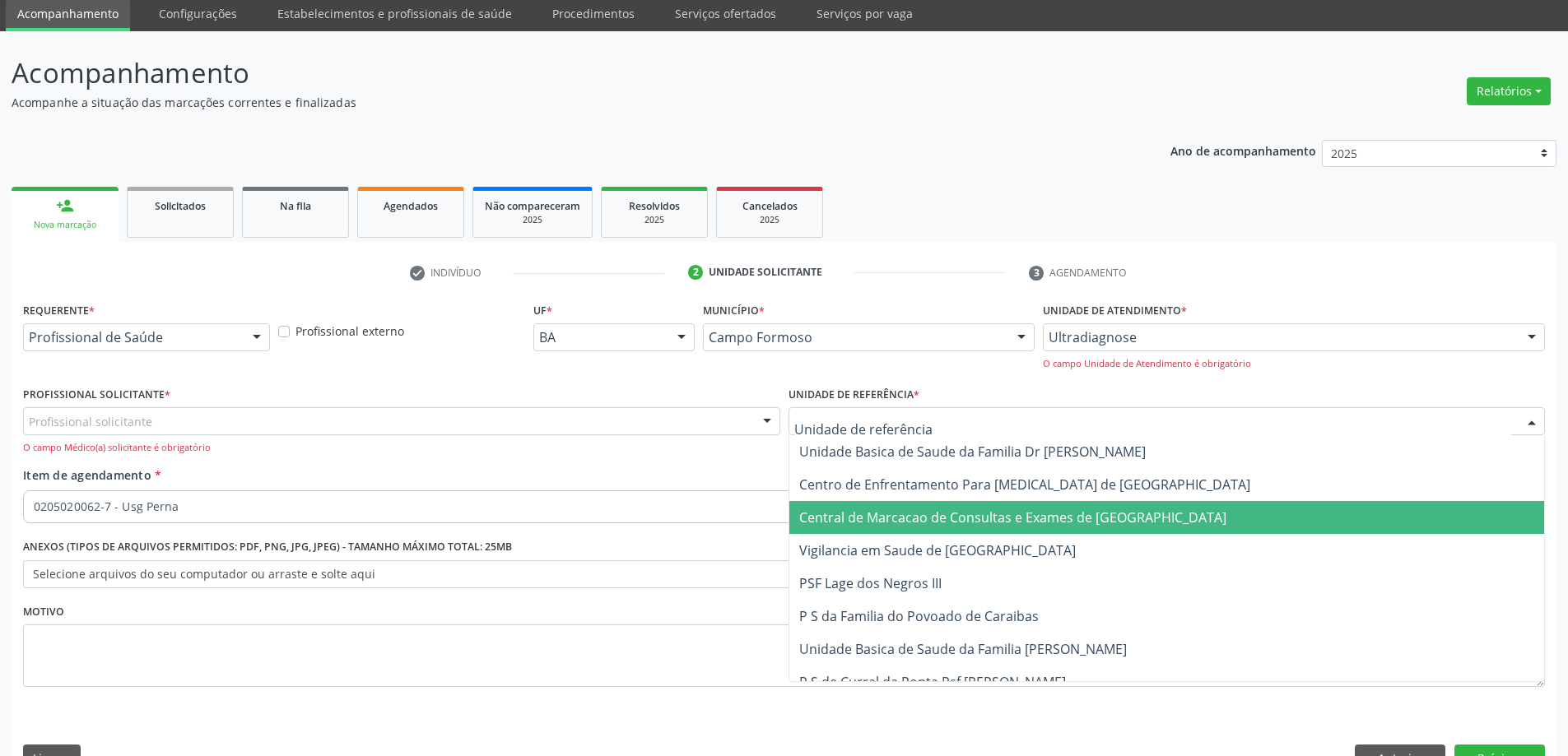
click at [1081, 519] on span "Central de Marcacao de Consultas e Exames de [GEOGRAPHIC_DATA]" at bounding box center [1013, 517] width 427 height 19
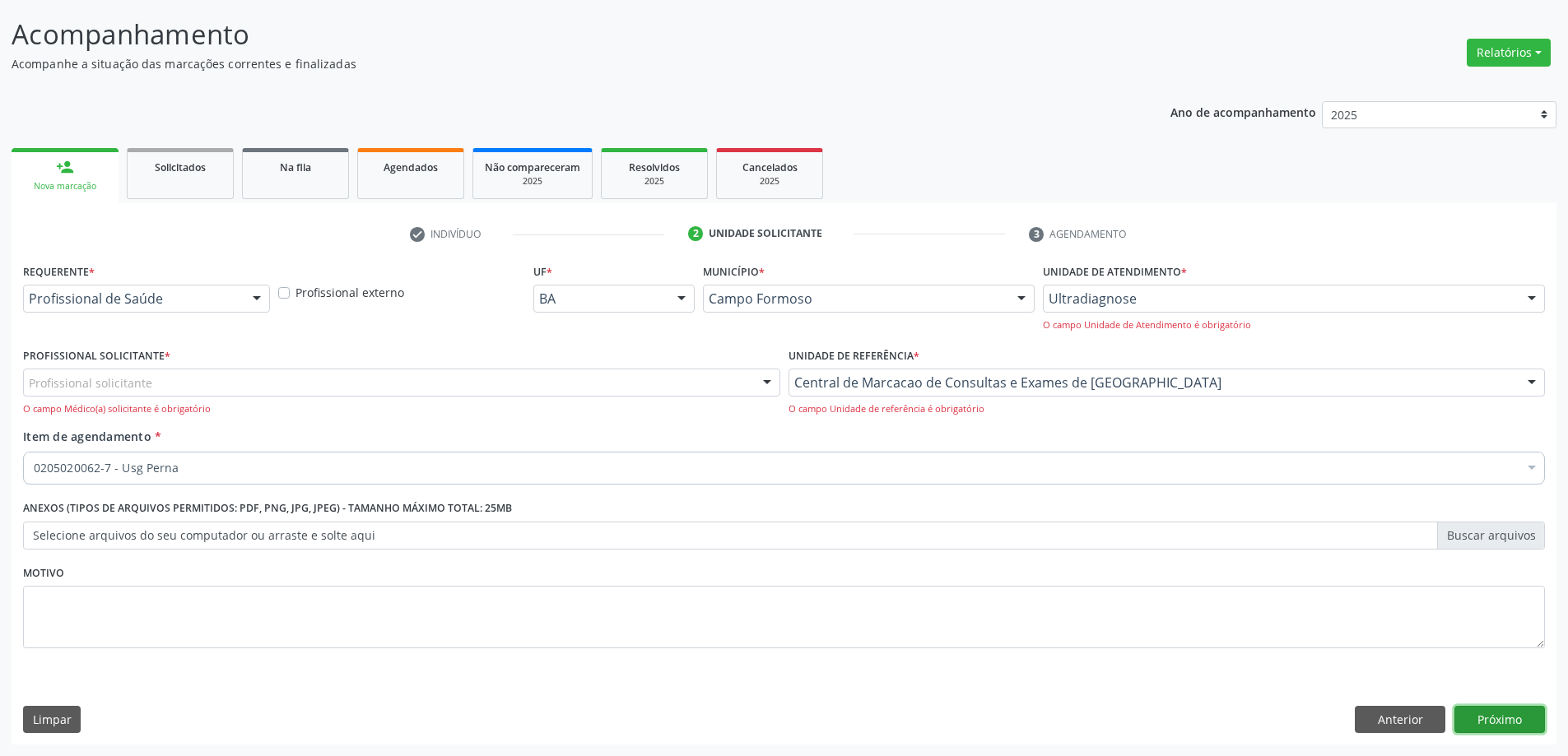
click at [1505, 714] on button "Próximo" at bounding box center [1499, 720] width 91 height 28
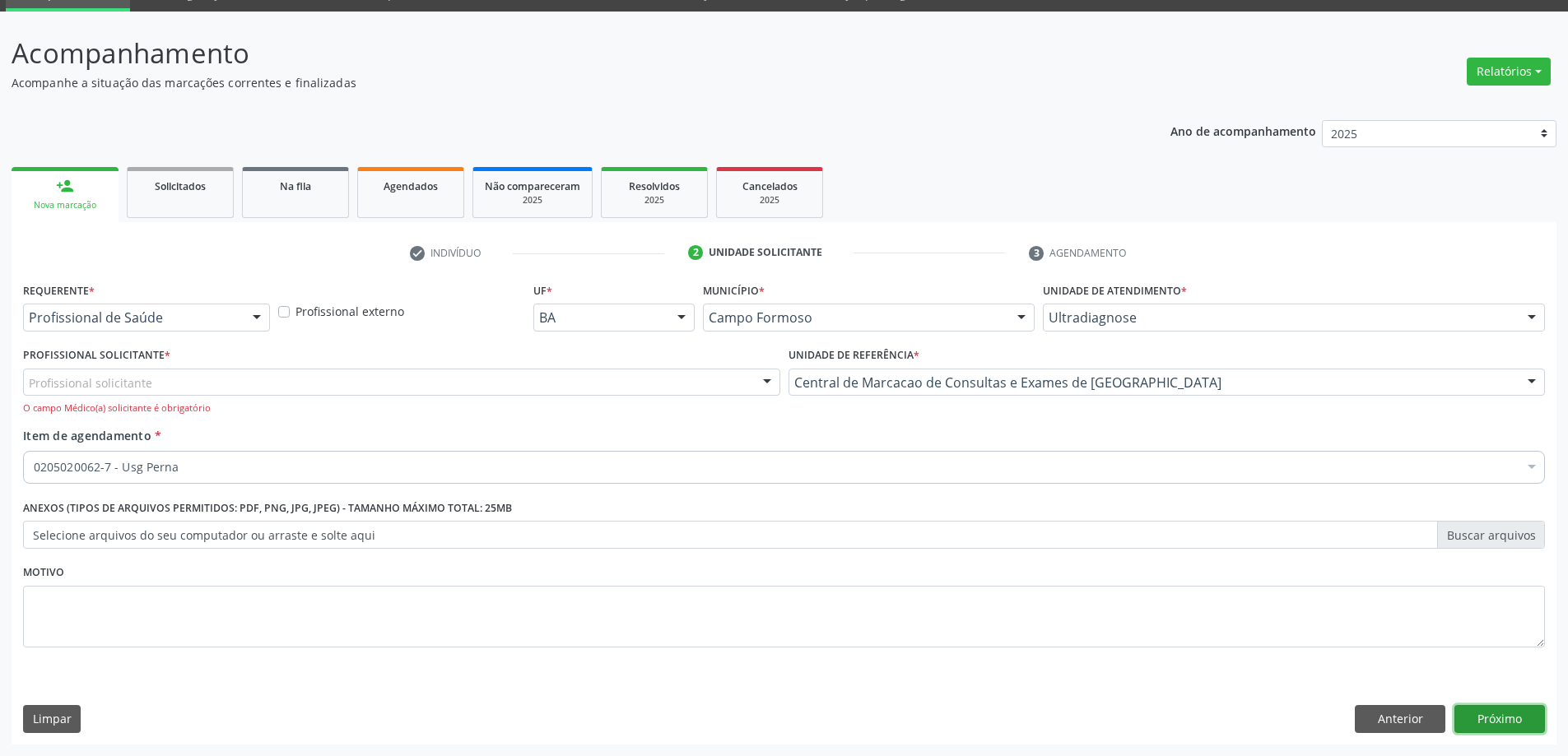
scroll to position [79, 0]
click at [342, 380] on div "Profissional solicitante" at bounding box center [402, 382] width 757 height 28
type input "j"
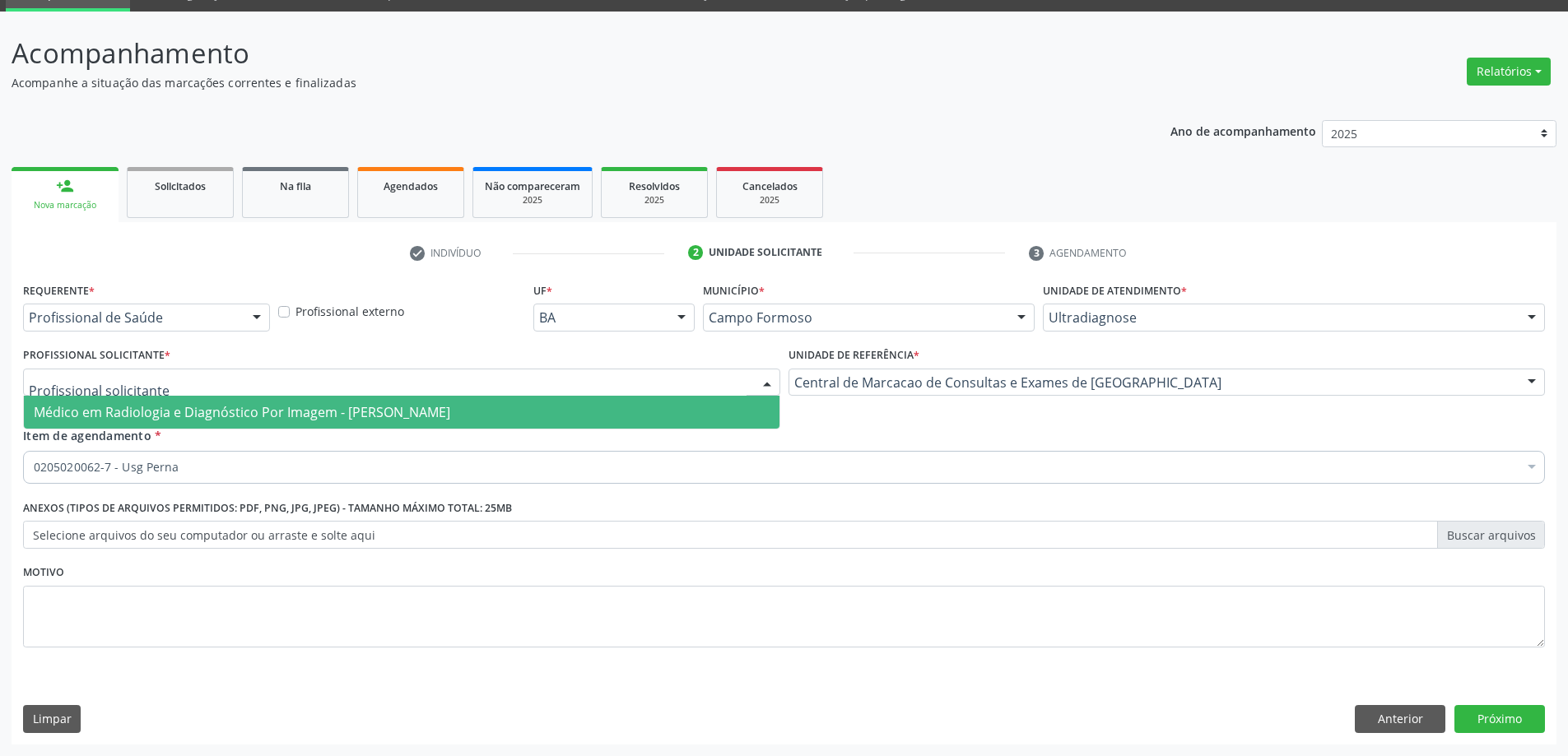
type input "d"
click at [344, 410] on span "Médico em Radiologia e Diagnóstico Por Imagem - [PERSON_NAME]" at bounding box center [242, 412] width 416 height 19
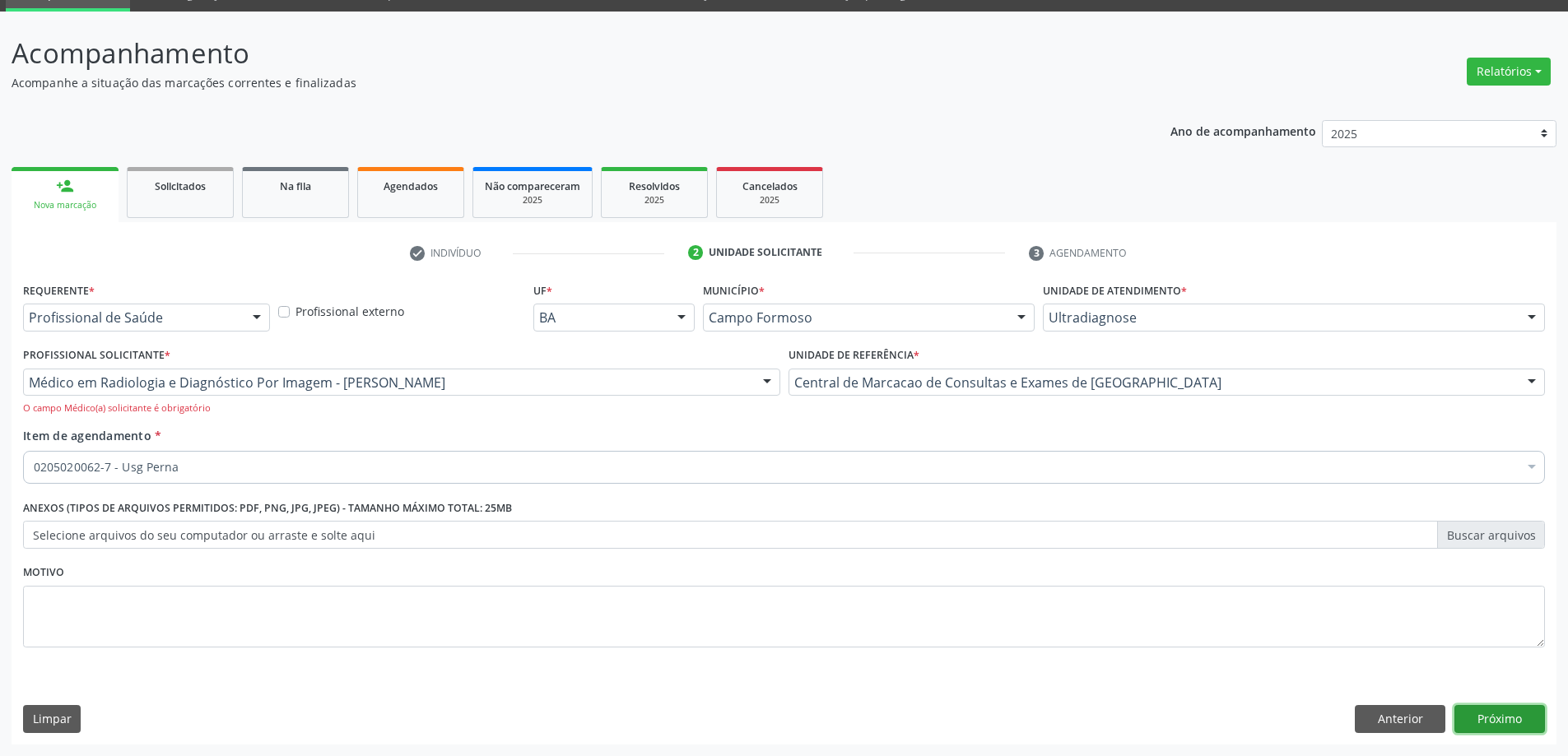
click at [1504, 718] on button "Próximo" at bounding box center [1499, 719] width 91 height 28
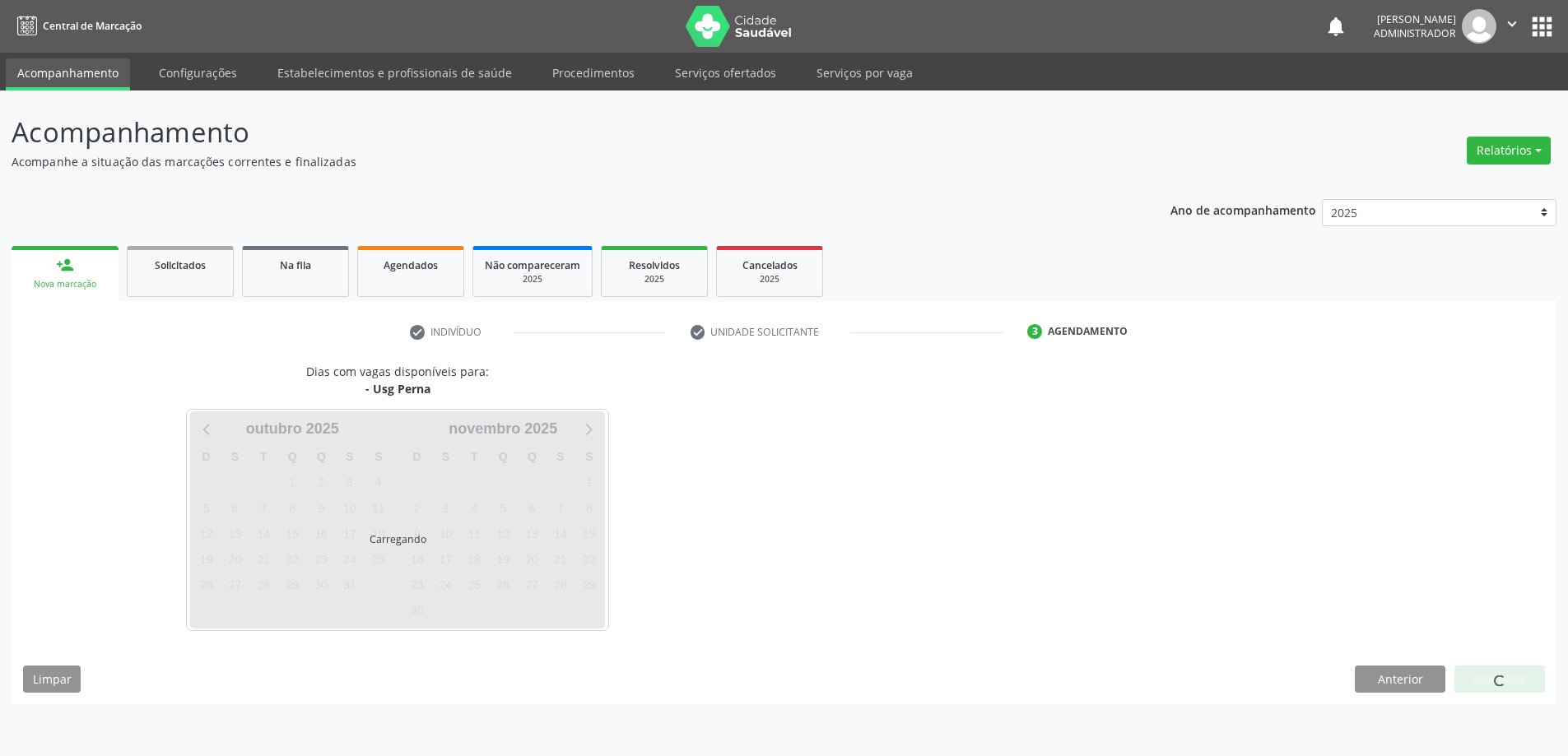
scroll to position [0, 0]
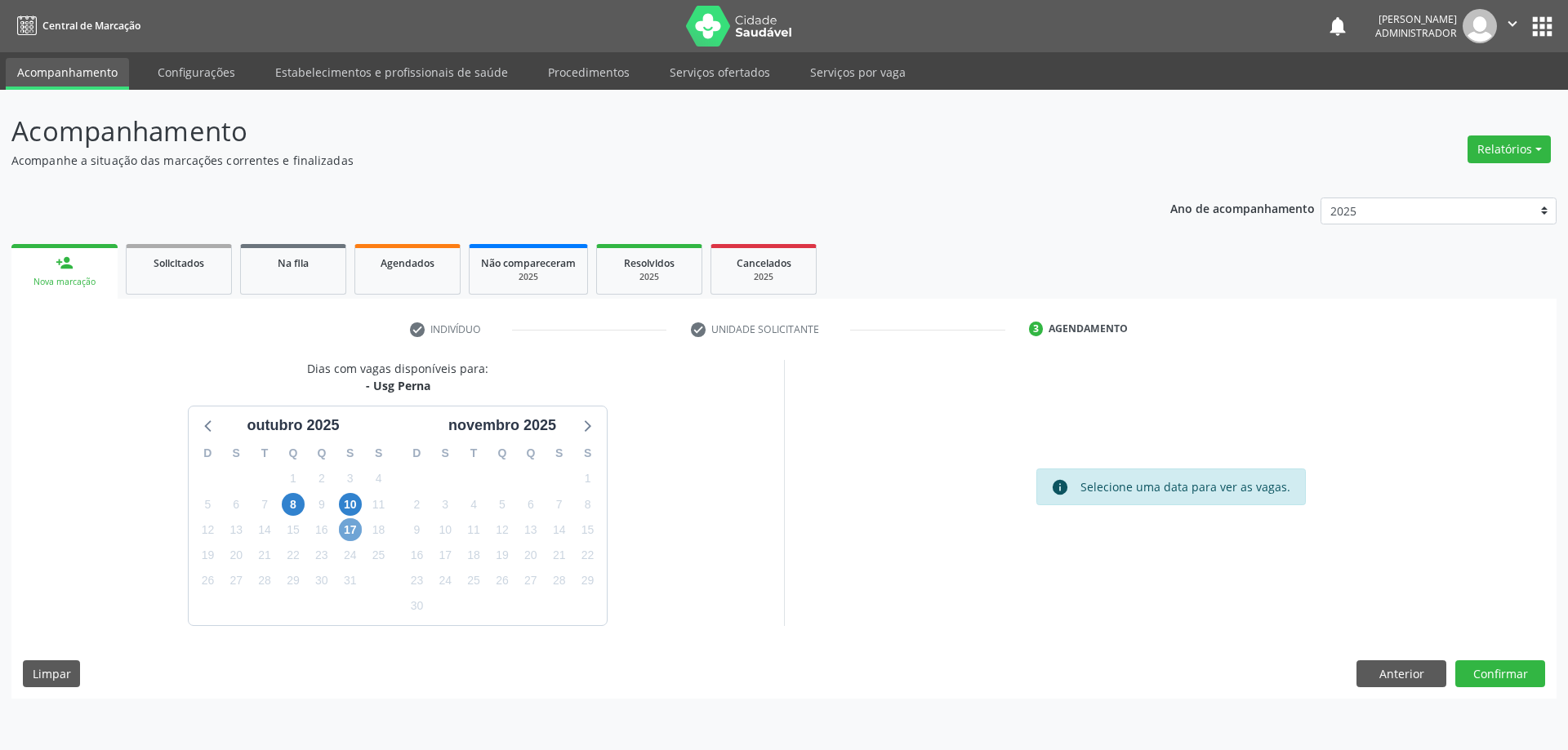
click at [351, 531] on span "17" at bounding box center [351, 530] width 23 height 23
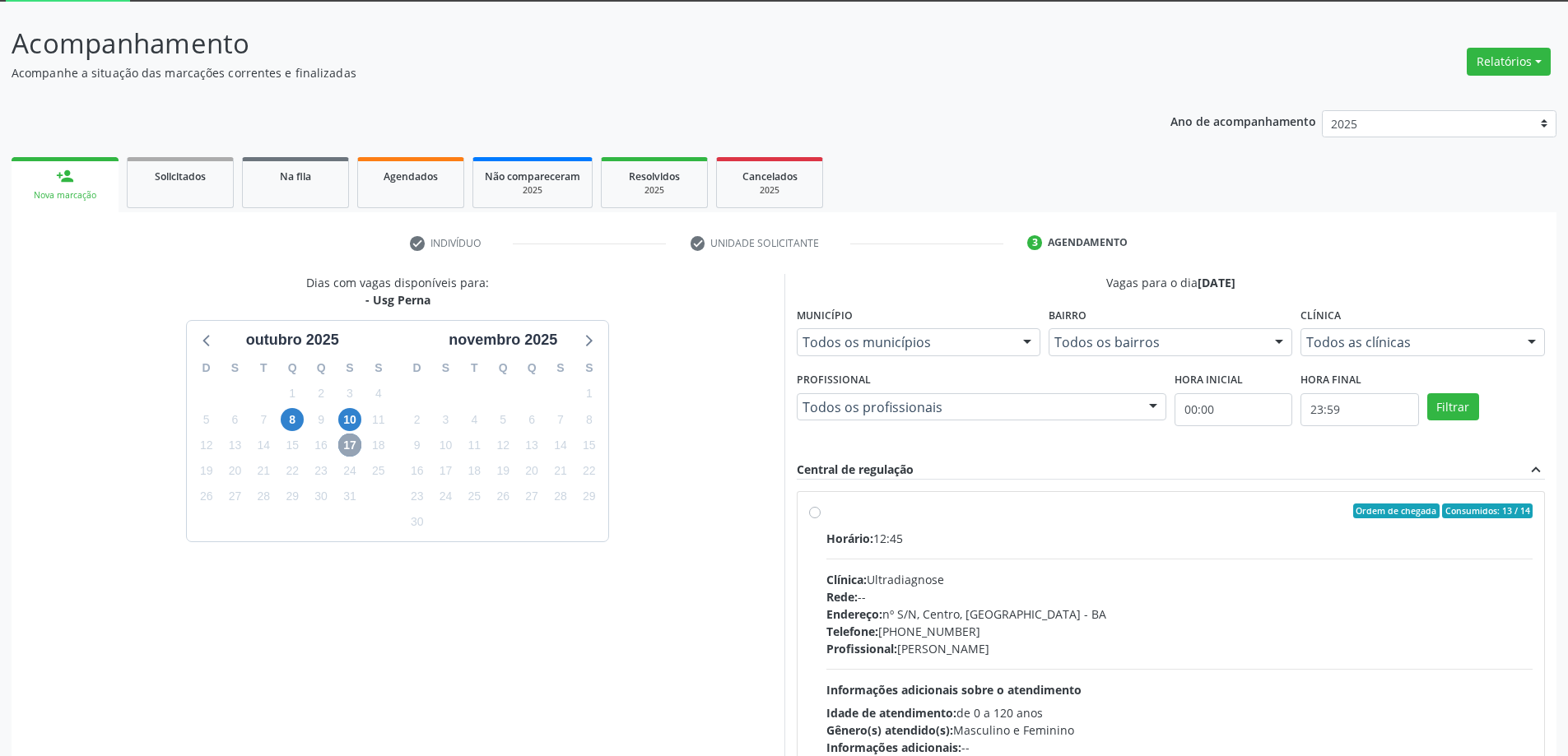
scroll to position [198, 0]
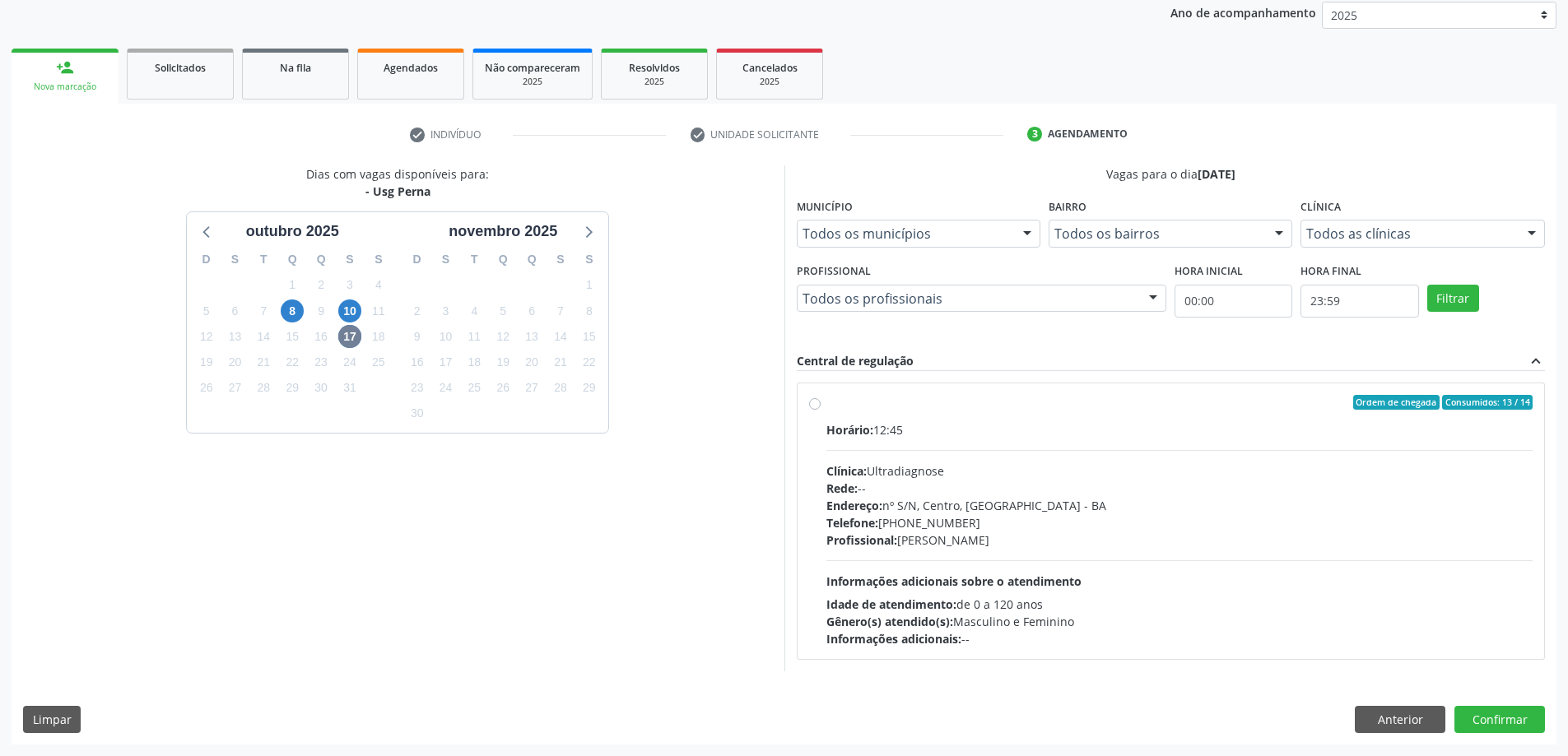
drag, startPoint x: 1232, startPoint y: 498, endPoint x: 697, endPoint y: 510, distance: 535.1
click at [1232, 497] on div "Endereço: nº S/N, Centro, [GEOGRAPHIC_DATA]" at bounding box center [1180, 506] width 708 height 18
click at [821, 410] on input "Ordem de chegada Consumidos: 13 / 14 Horário: 12:45 Clínica: Ultradiagnose Rede…" at bounding box center [815, 401] width 12 height 15
radio input "true"
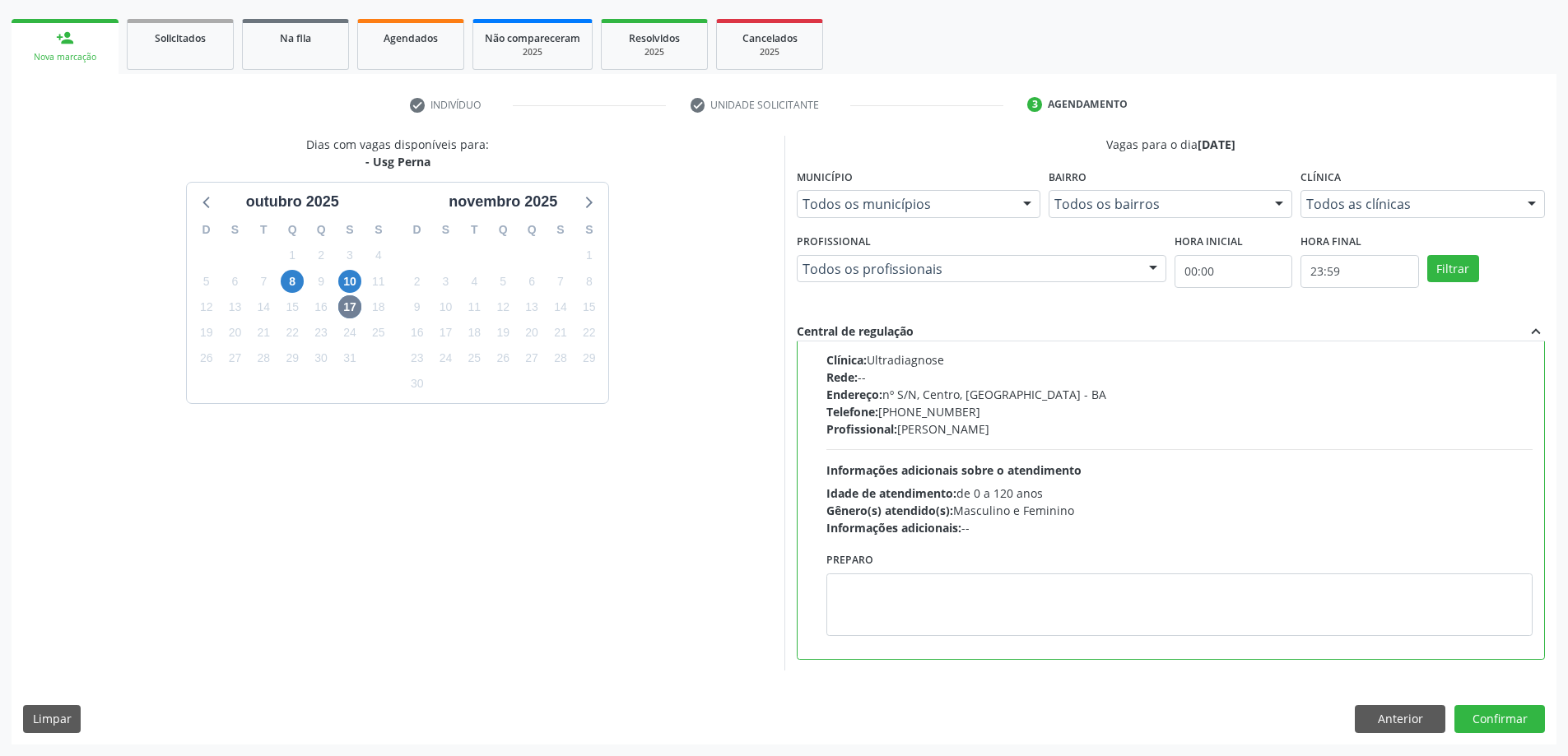
scroll to position [0, 0]
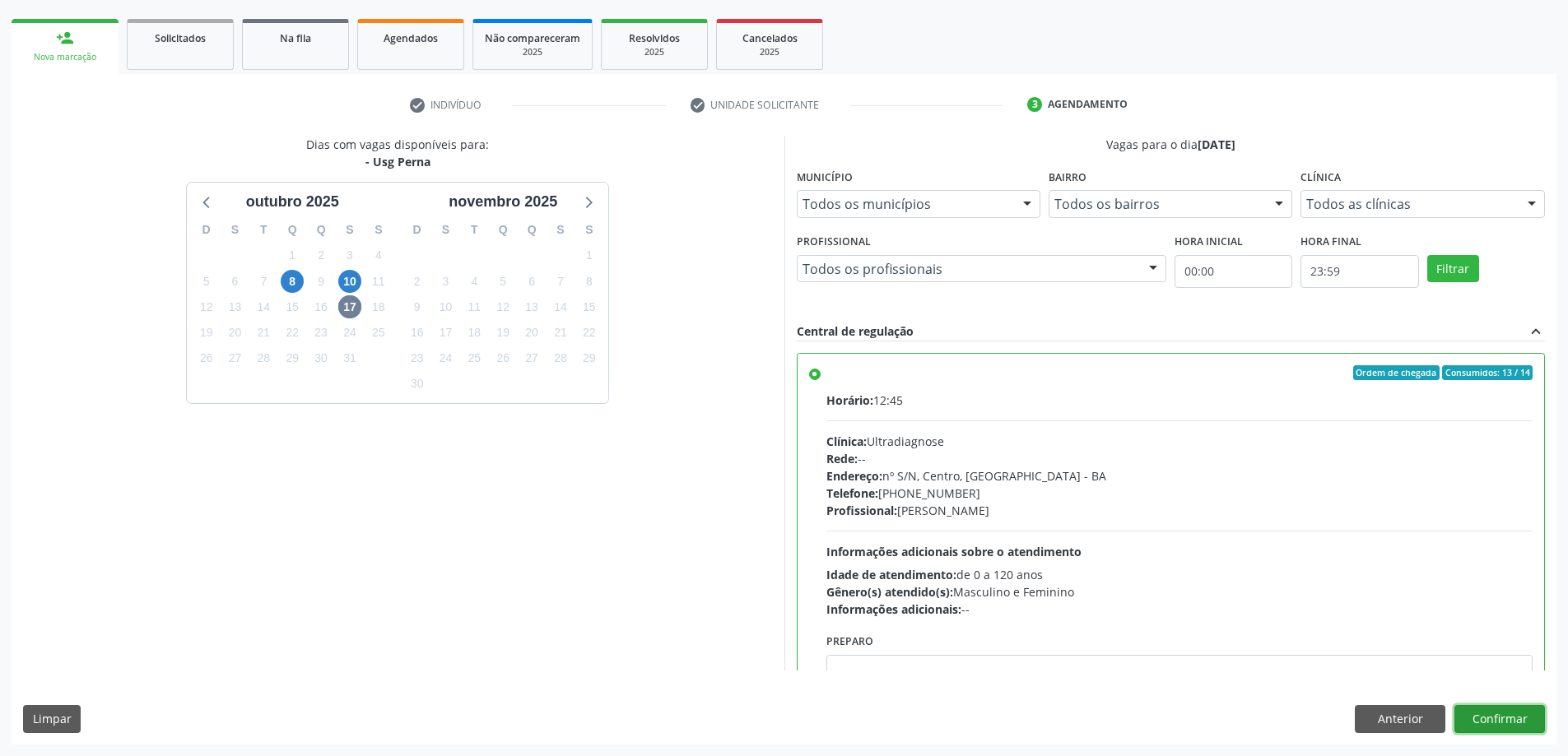
click at [1469, 716] on button "Confirmar" at bounding box center [1499, 719] width 91 height 28
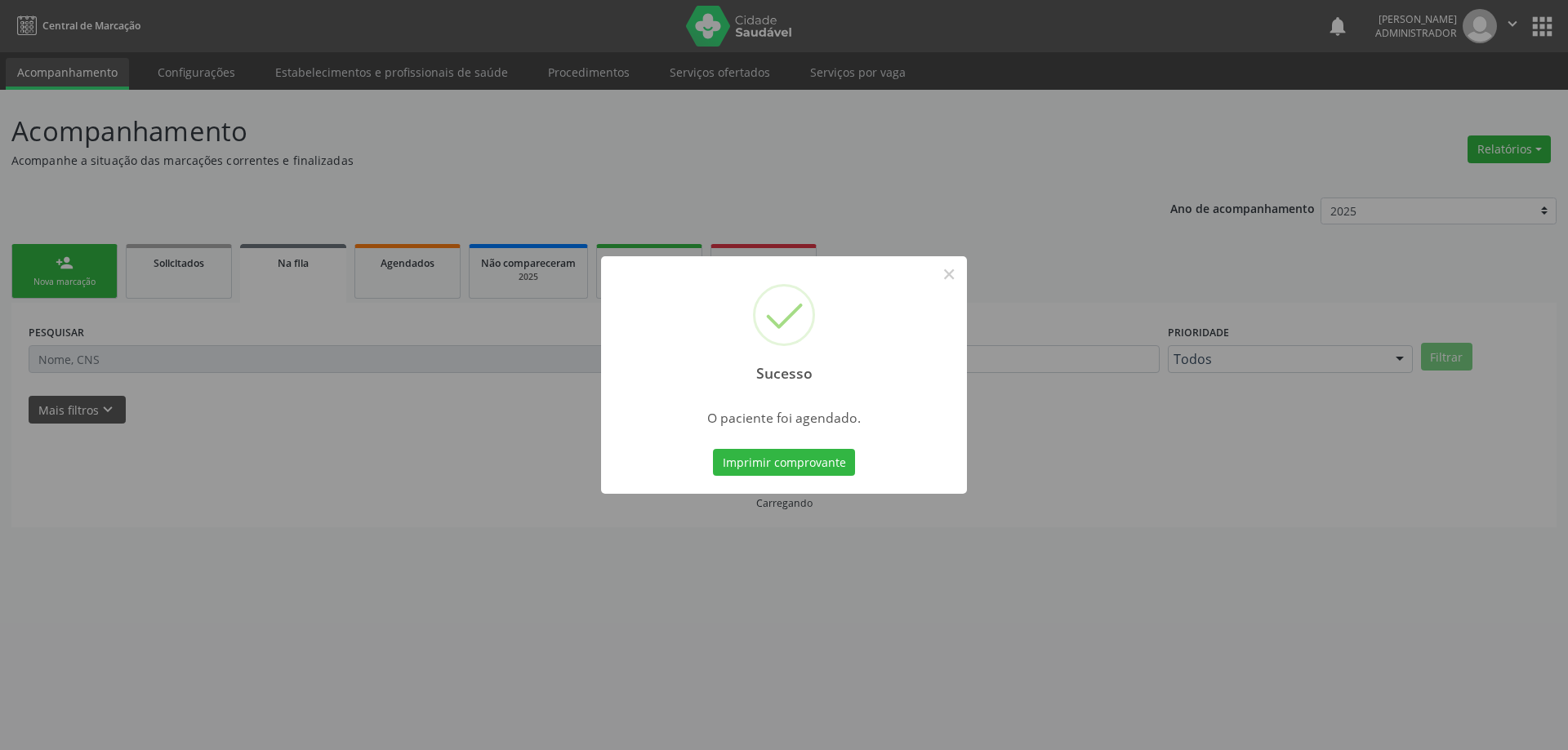
click at [712, 449] on button "Imprimir comprovante" at bounding box center [783, 463] width 142 height 28
